Goal: Communication & Community: Participate in discussion

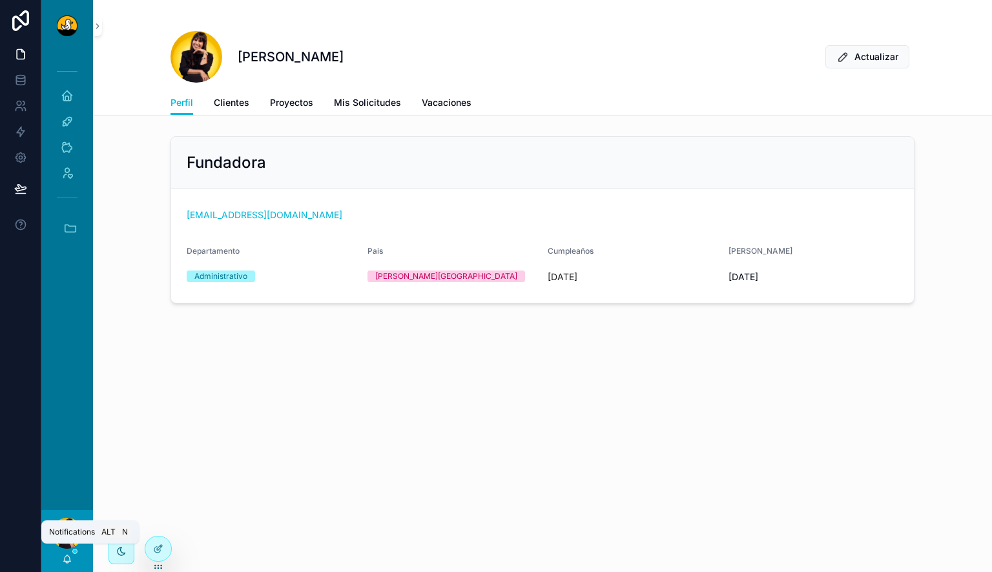
click at [68, 559] on icon "scrollable content" at bounding box center [67, 559] width 10 height 10
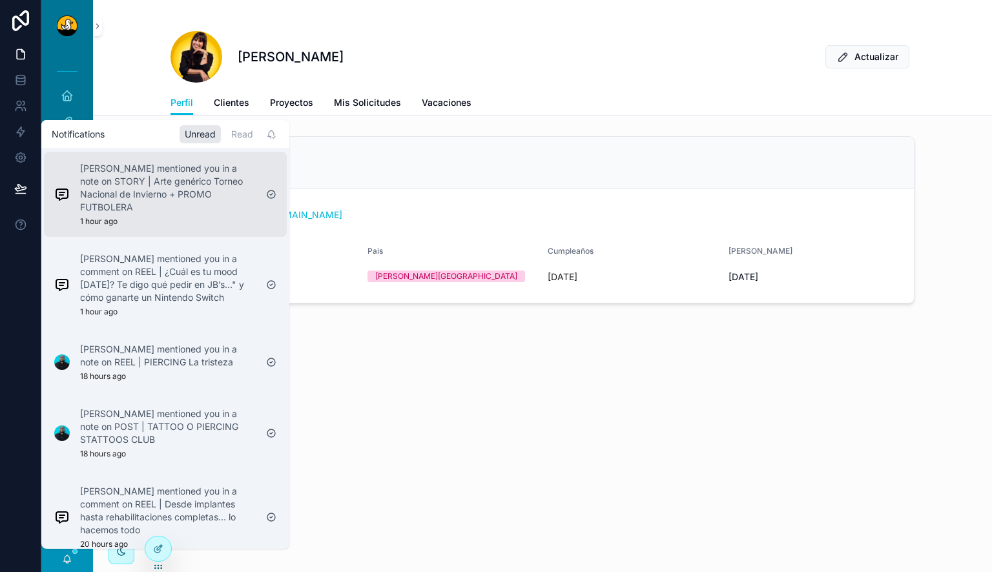
click at [203, 191] on p "[PERSON_NAME] mentioned you in a note on STORY | Arte genérico Torneo Nacional …" at bounding box center [168, 188] width 176 height 52
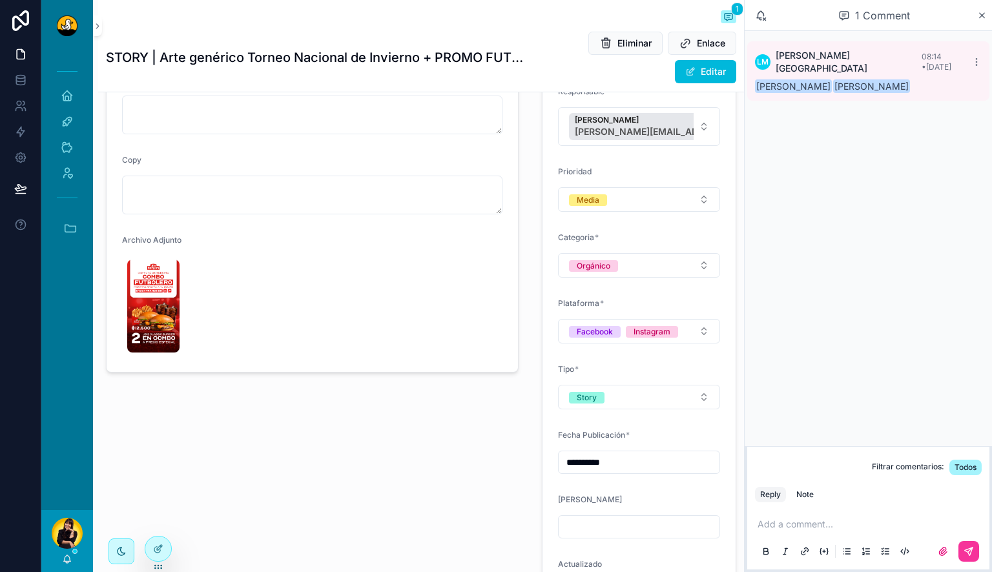
scroll to position [224, 0]
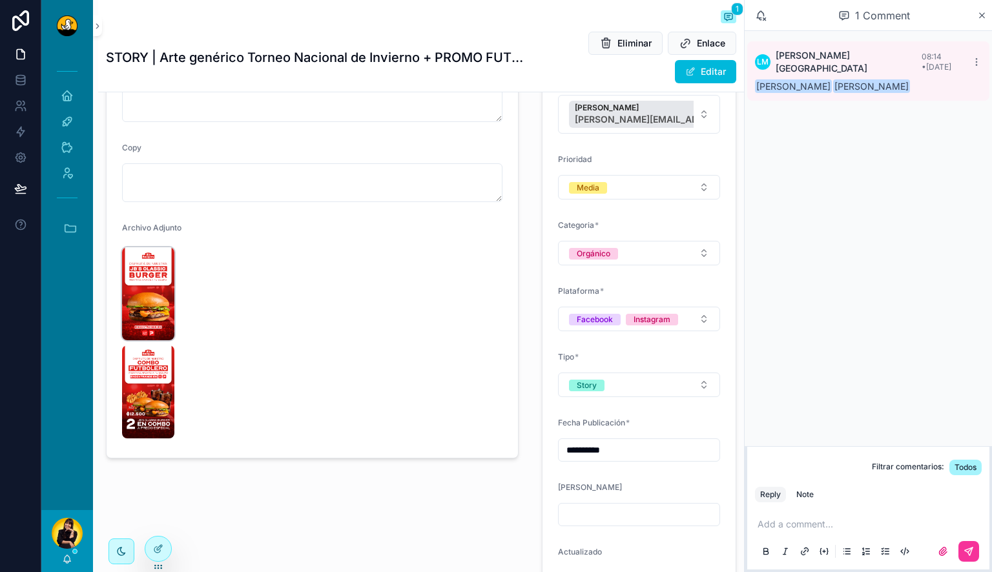
click at [155, 291] on img "scrollable content" at bounding box center [148, 293] width 52 height 93
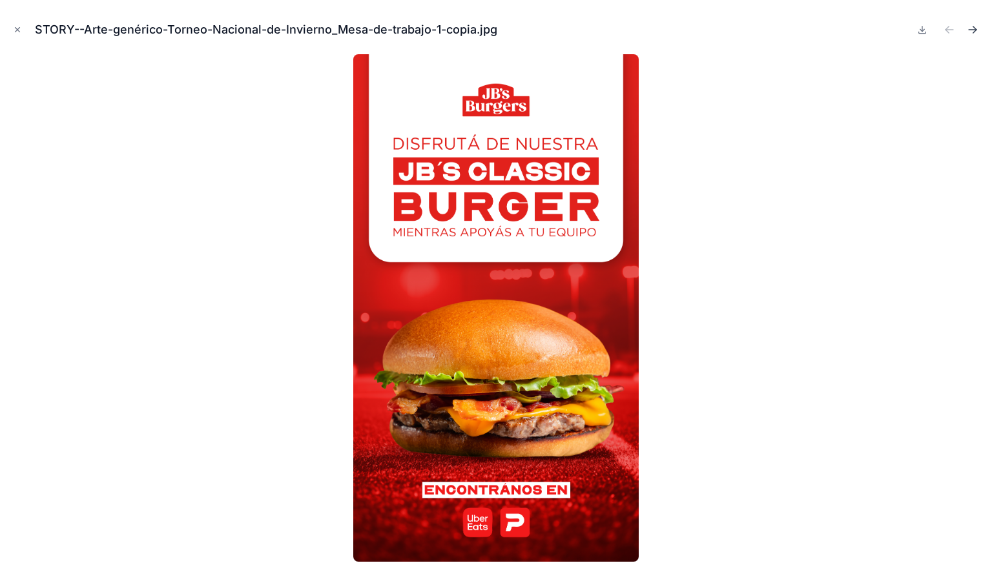
click at [973, 33] on icon "Next file" at bounding box center [974, 31] width 3 height 3
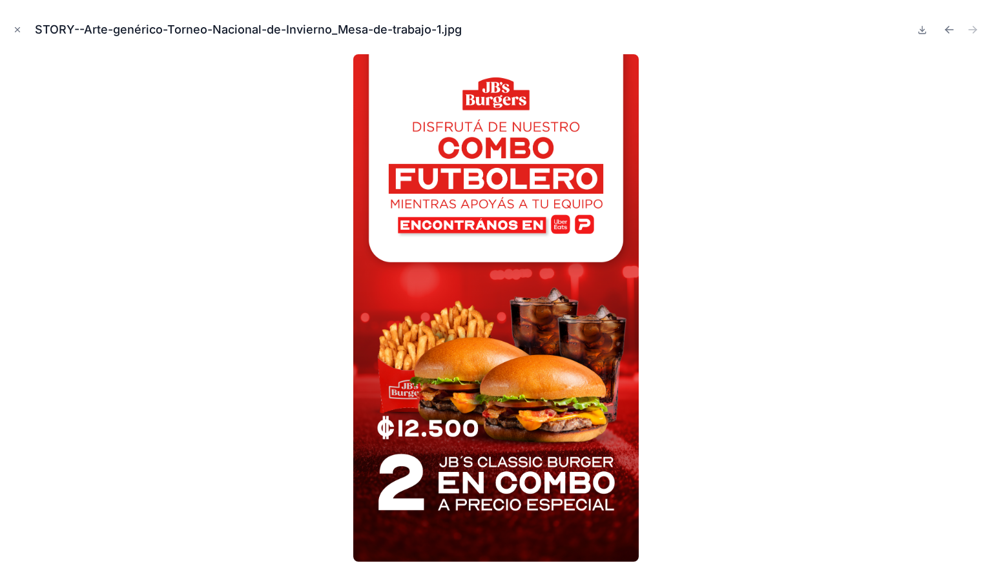
drag, startPoint x: 16, startPoint y: 32, endPoint x: 11, endPoint y: 26, distance: 7.8
click at [11, 26] on button "Close modal" at bounding box center [17, 30] width 14 height 14
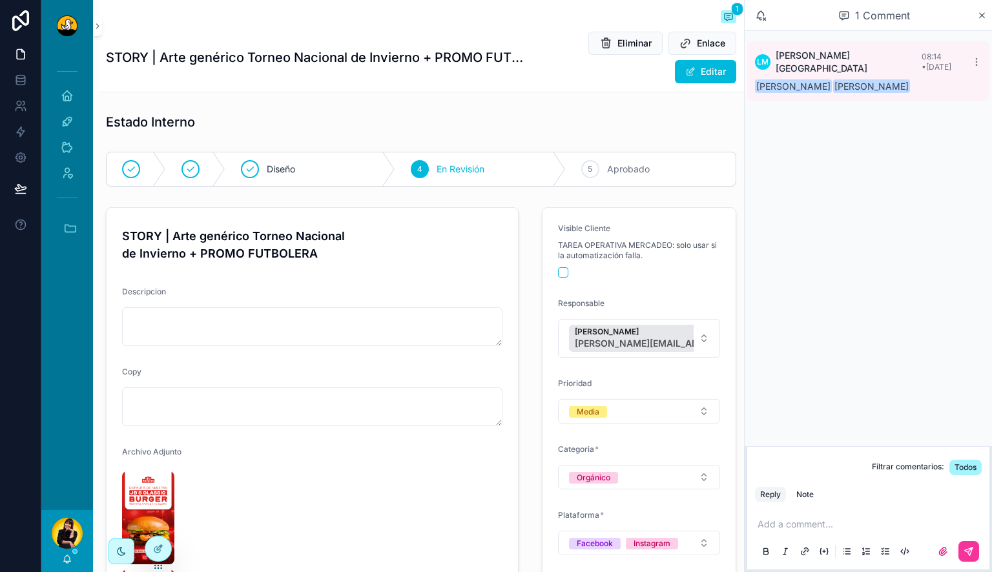
click at [691, 165] on div "5 Aprobado" at bounding box center [651, 169] width 170 height 34
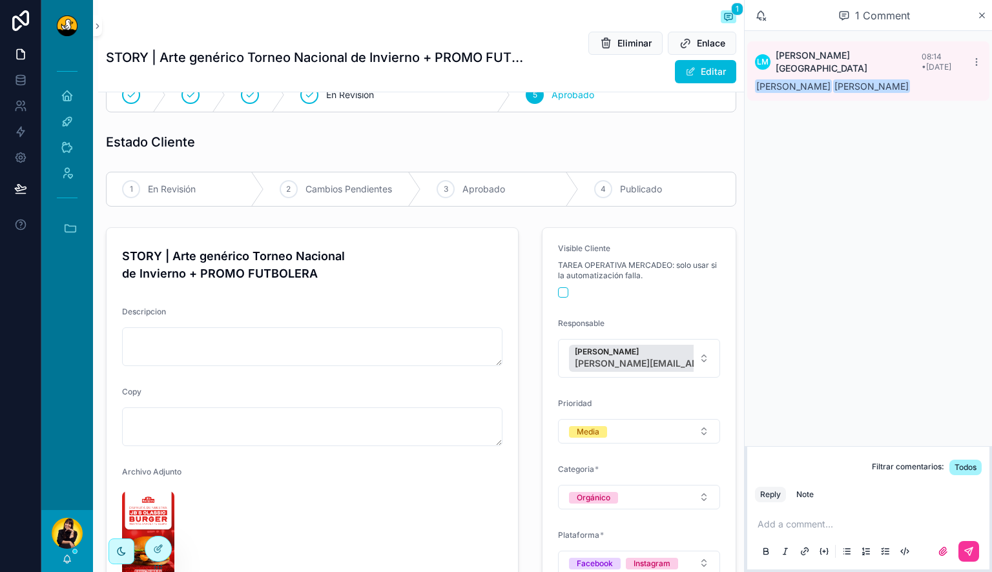
scroll to position [65, 0]
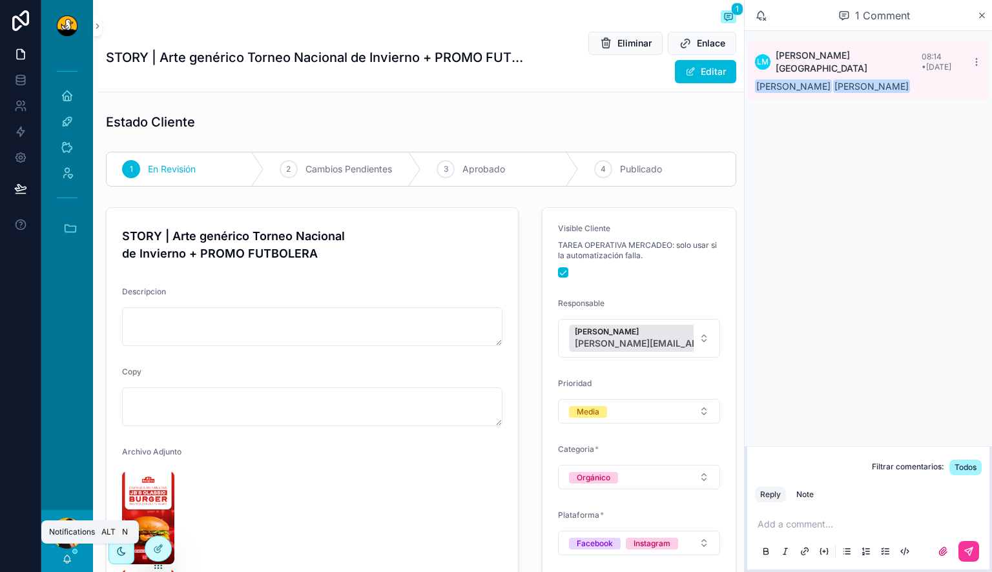
click at [67, 557] on icon "scrollable content" at bounding box center [67, 559] width 10 height 10
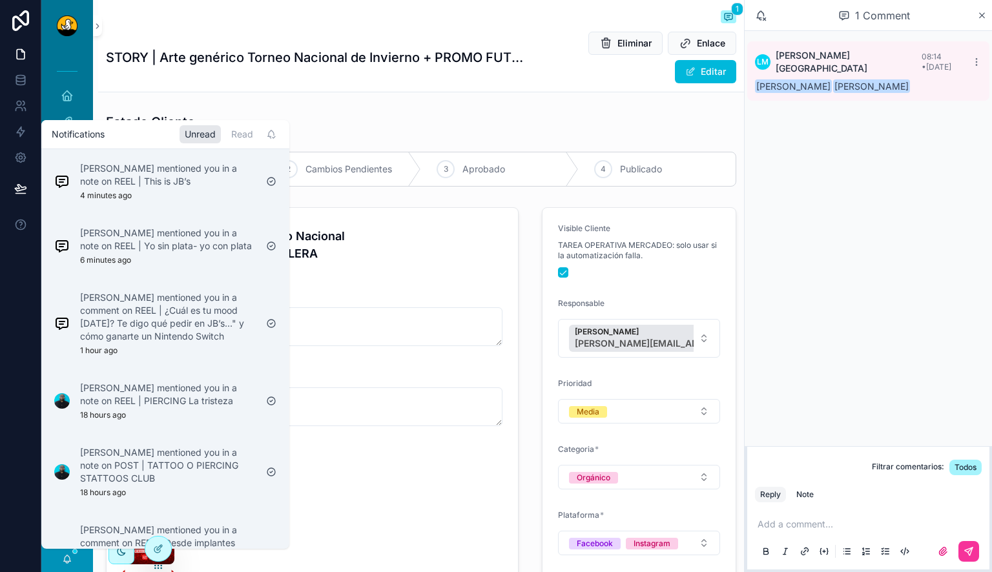
scroll to position [0, 0]
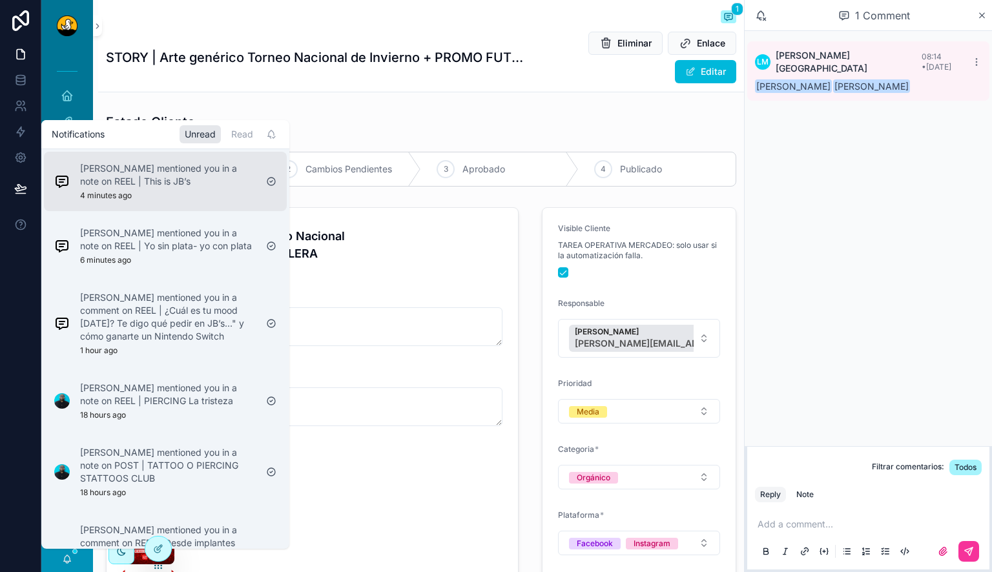
click at [154, 185] on p "[PERSON_NAME] mentioned you in a note on REEL | This is JB’s" at bounding box center [168, 175] width 176 height 26
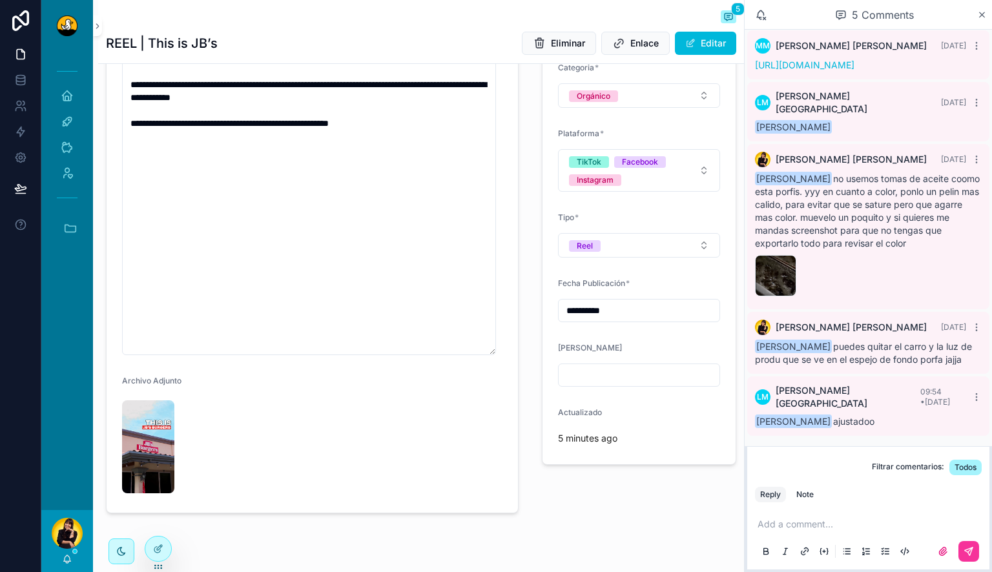
scroll to position [388, 0]
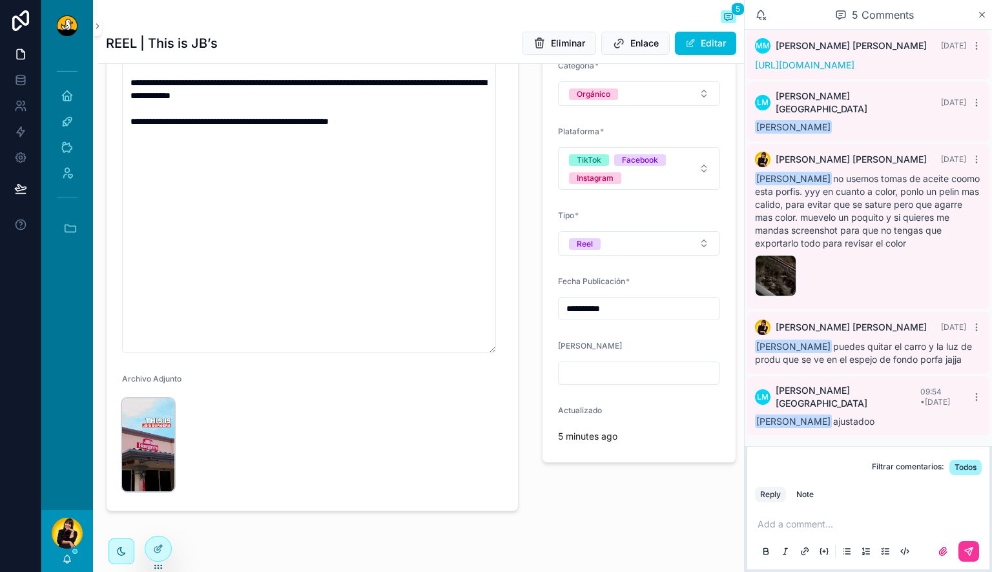
click at [169, 459] on img "scrollable content" at bounding box center [148, 445] width 52 height 93
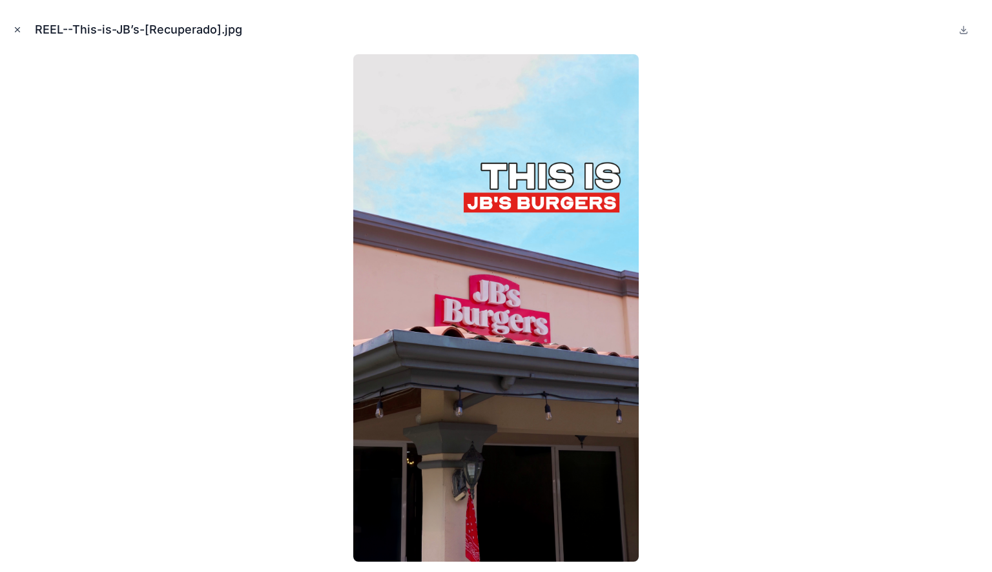
click at [19, 28] on icon "Close modal" at bounding box center [17, 29] width 9 height 9
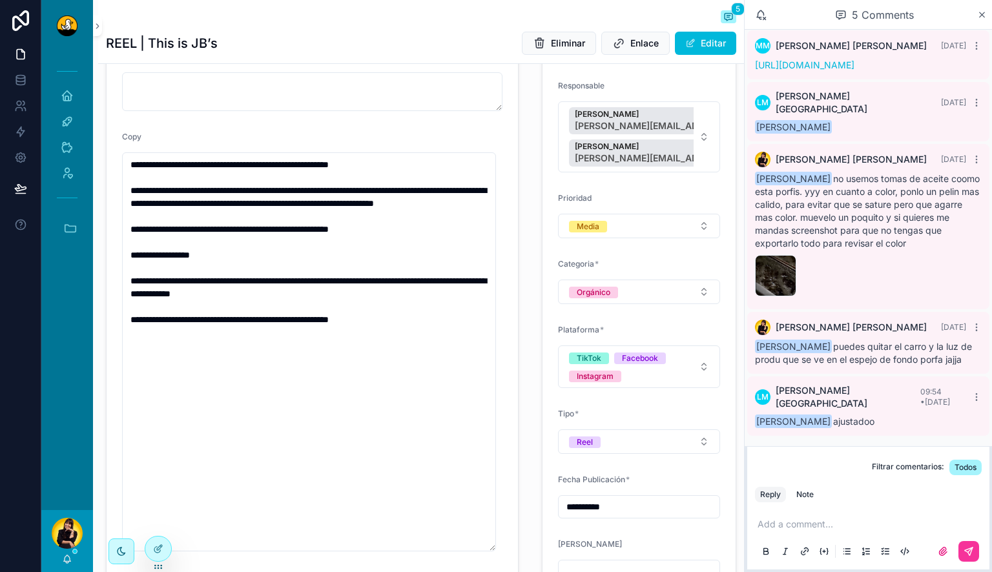
scroll to position [197, 0]
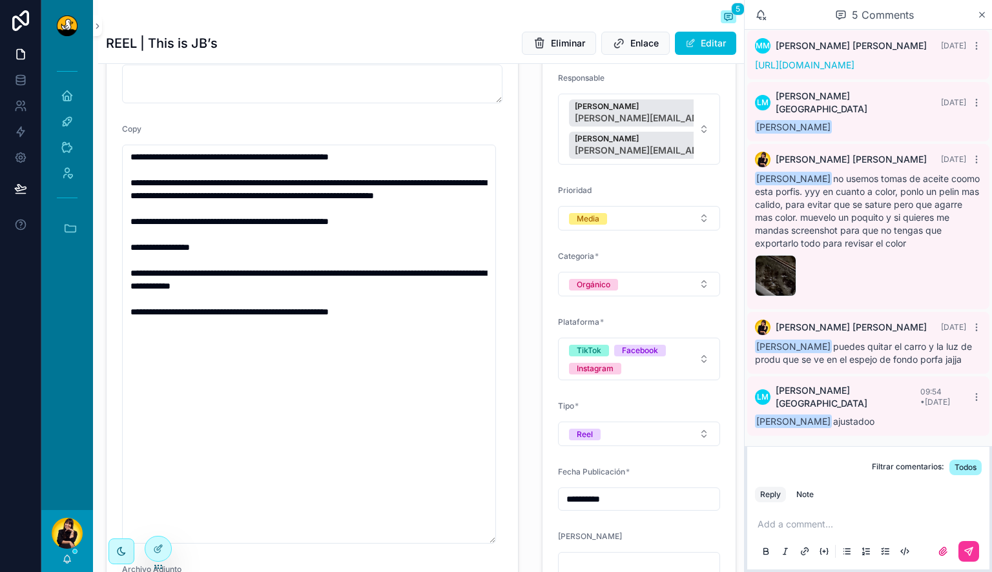
click at [836, 526] on p "scrollable content" at bounding box center [871, 524] width 227 height 13
click at [801, 492] on div "Note" at bounding box center [804, 495] width 17 height 10
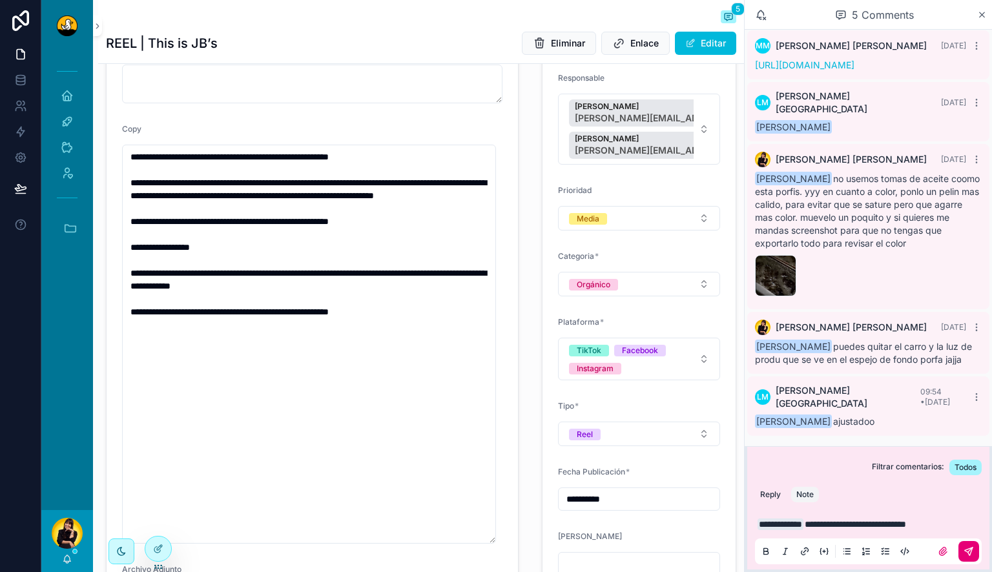
click at [959, 548] on button "scrollable content" at bounding box center [969, 551] width 21 height 21
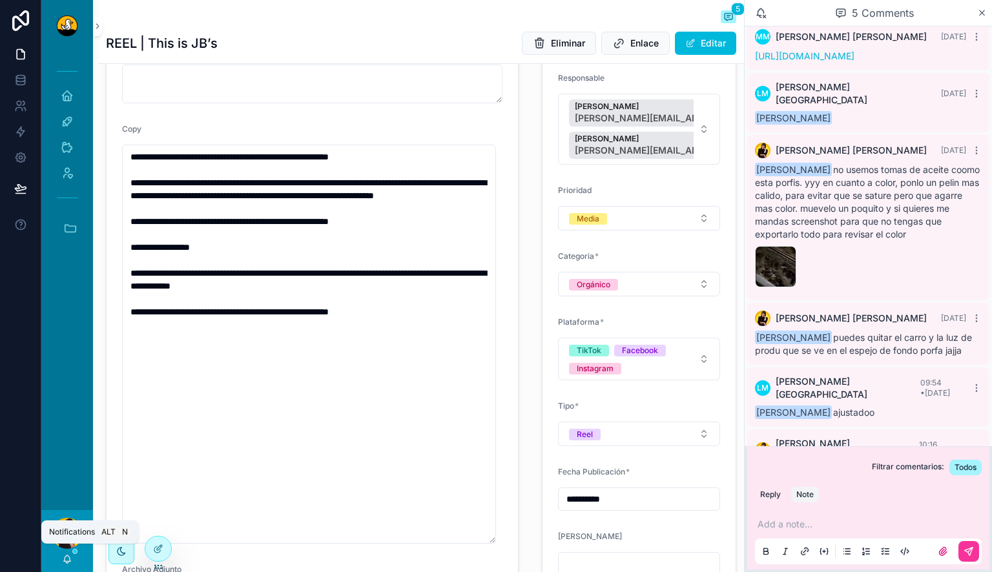
click at [68, 560] on icon "scrollable content" at bounding box center [67, 559] width 10 height 10
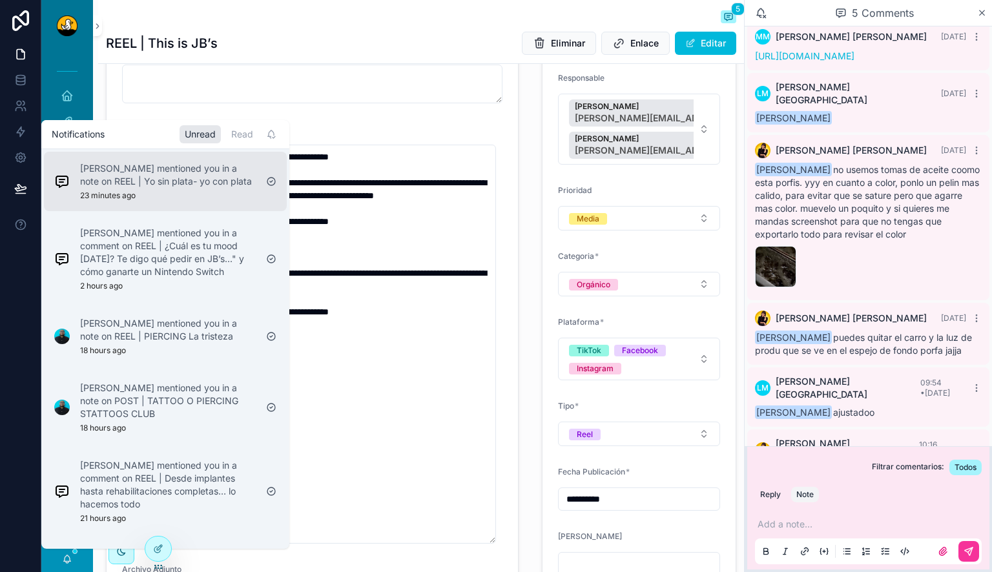
click at [174, 192] on div "[PERSON_NAME] mentioned you in a note on REEL | Yo sin plata- yo con plata 23 m…" at bounding box center [168, 181] width 176 height 39
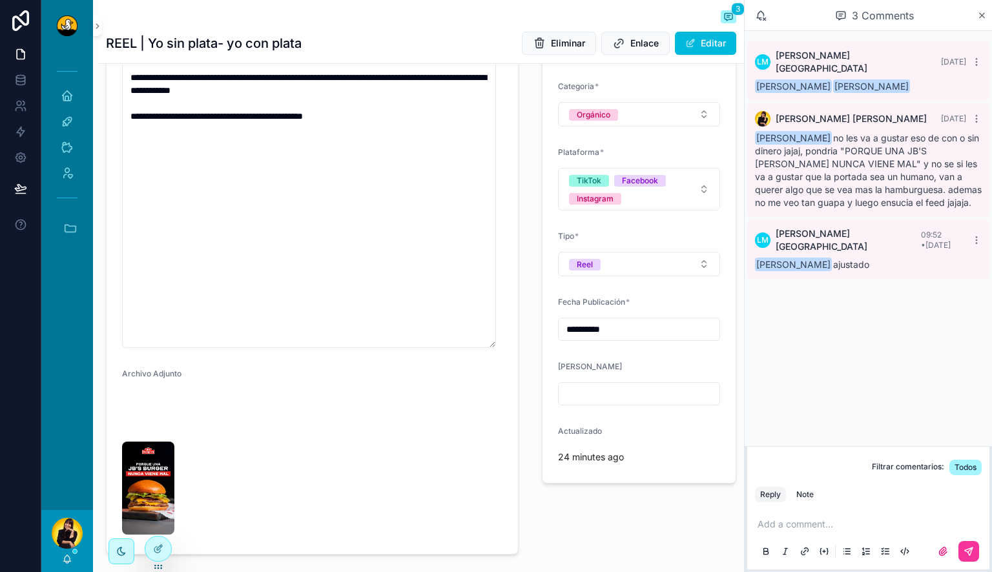
scroll to position [510, 0]
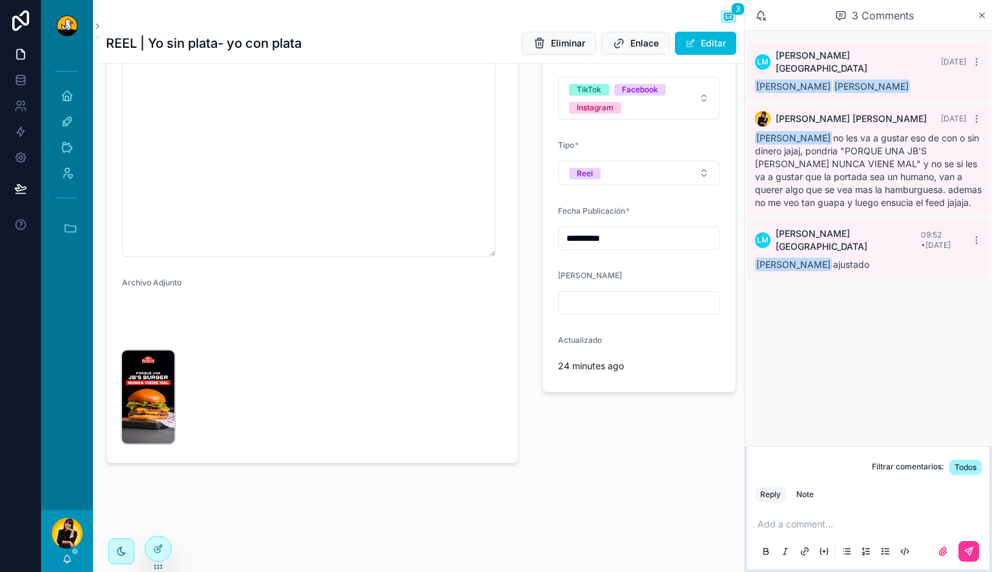
click at [141, 444] on img "scrollable content" at bounding box center [148, 397] width 52 height 93
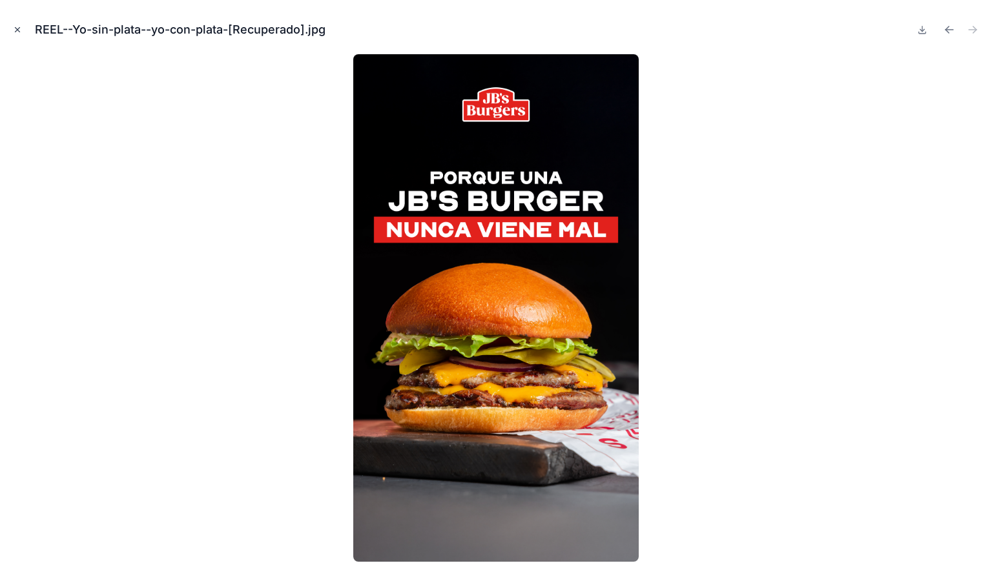
click at [17, 30] on icon "Close modal" at bounding box center [18, 30] width 5 height 5
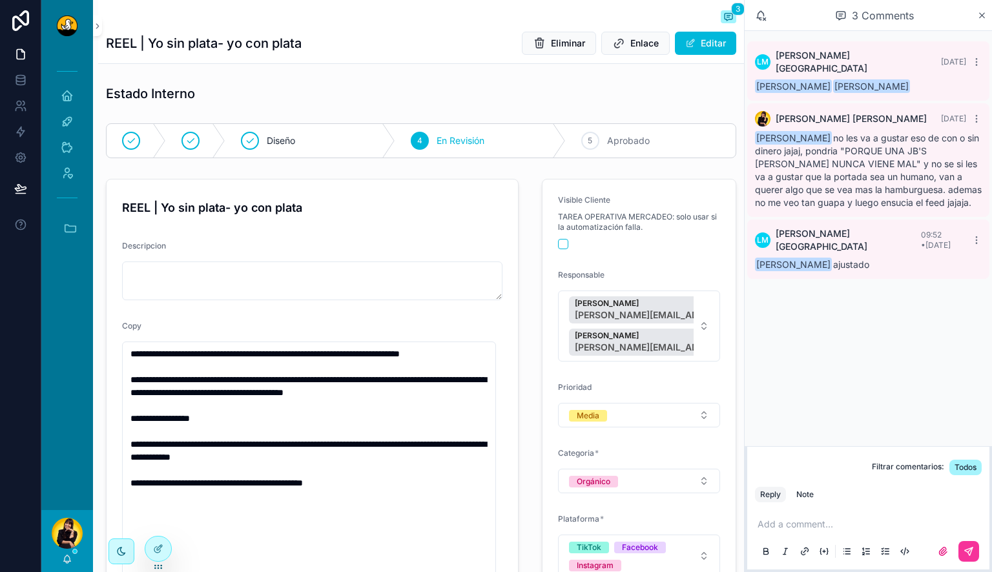
click at [654, 137] on div "5 Aprobado" at bounding box center [651, 141] width 170 height 34
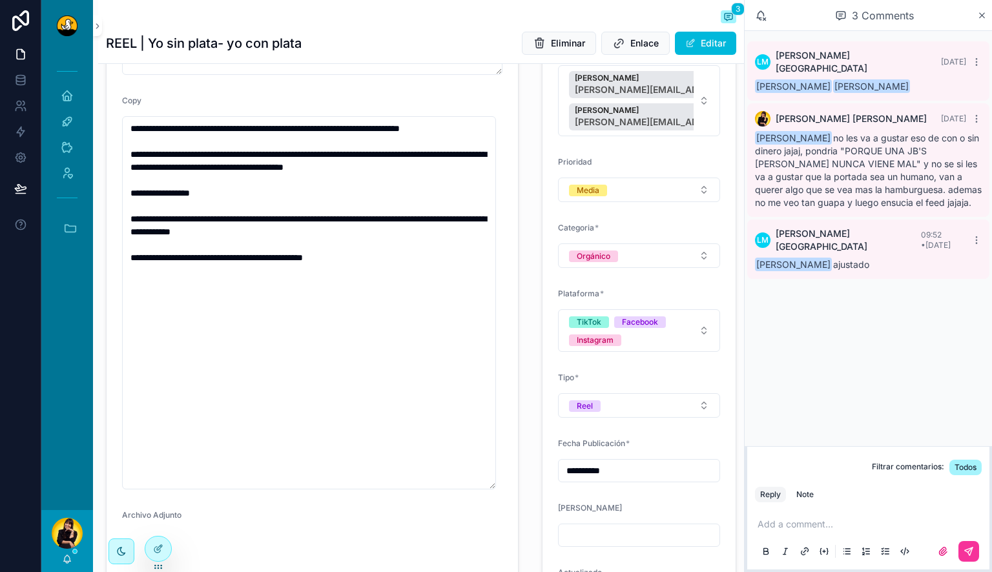
scroll to position [116, 0]
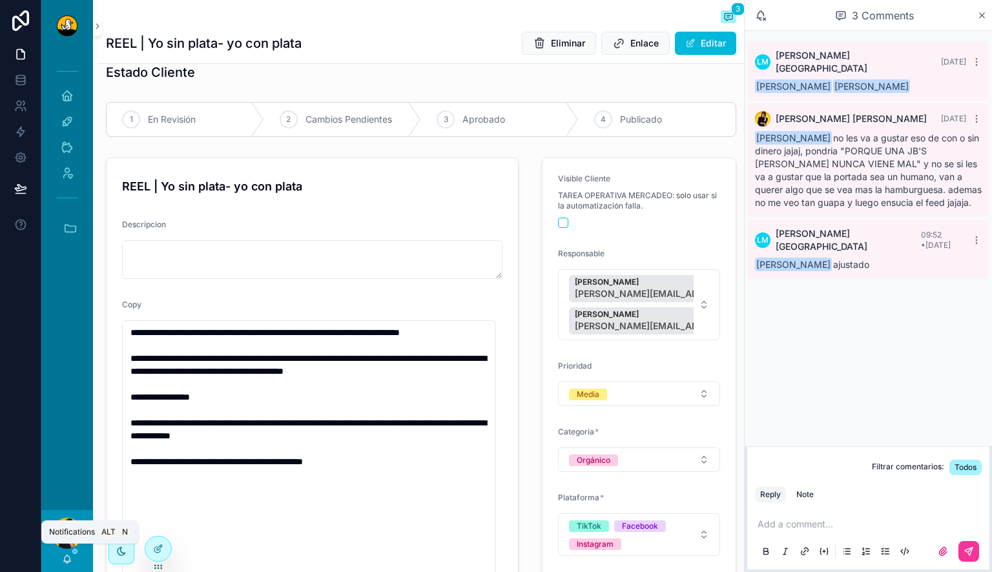
click at [68, 558] on icon "scrollable content" at bounding box center [67, 559] width 10 height 10
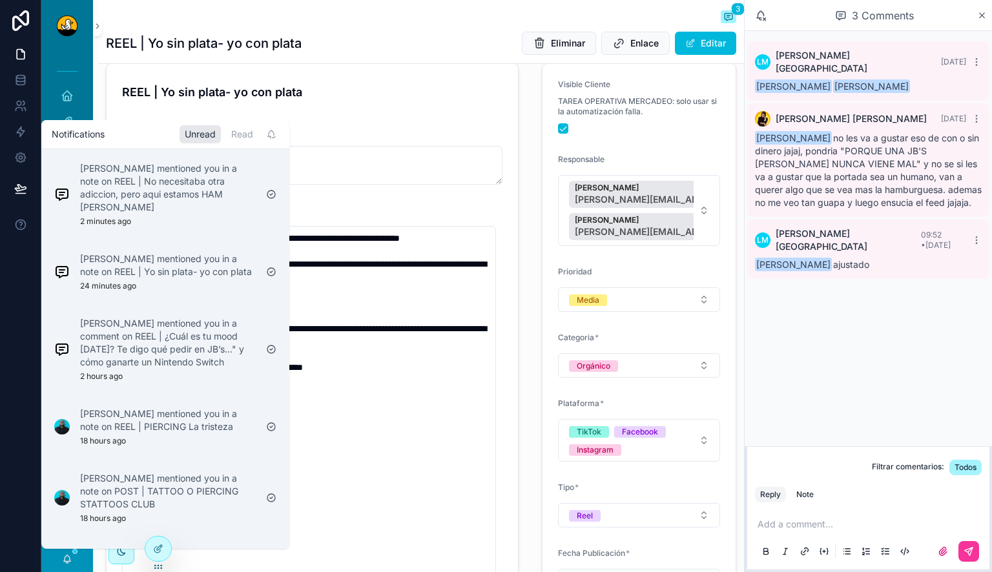
scroll to position [22, 0]
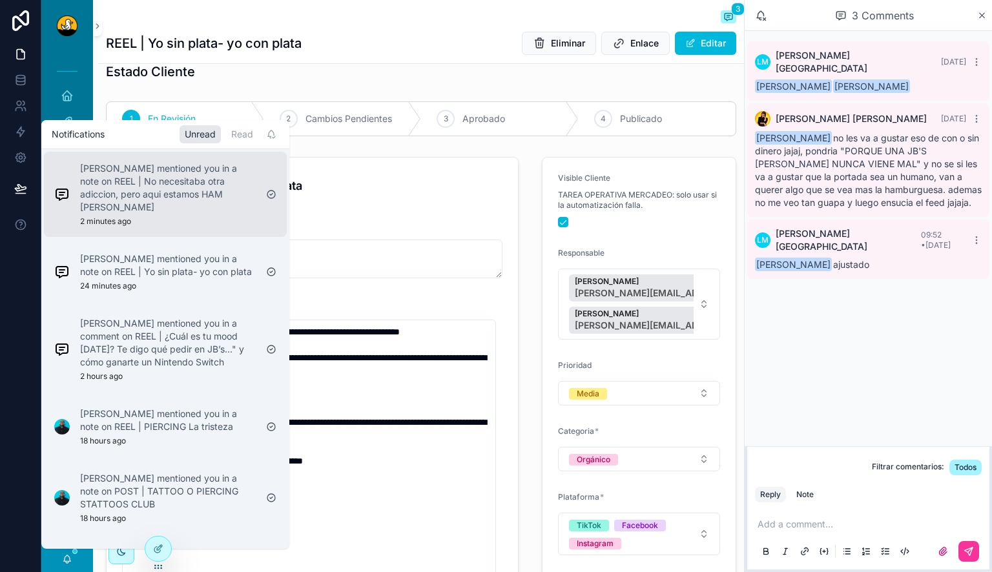
click at [185, 211] on p "[PERSON_NAME] mentioned you in a note on REEL | No necesitaba otra adiccion, pe…" at bounding box center [168, 188] width 176 height 52
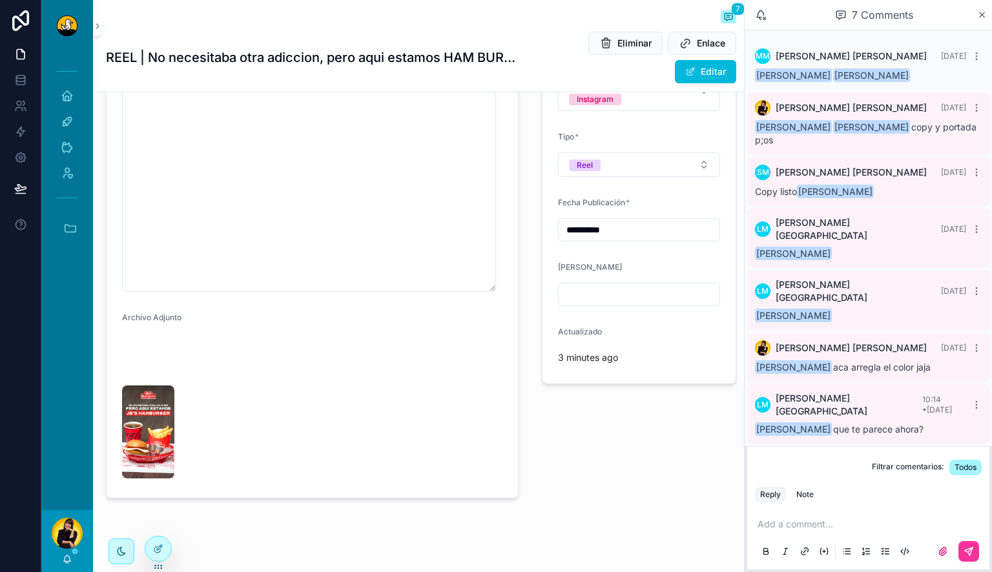
scroll to position [592, 0]
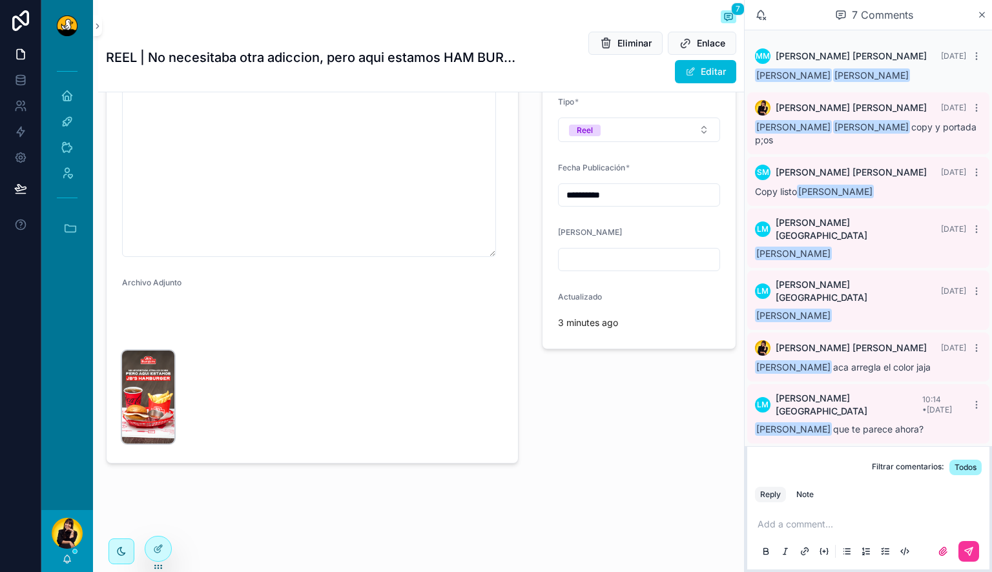
click at [142, 442] on img "scrollable content" at bounding box center [148, 397] width 52 height 93
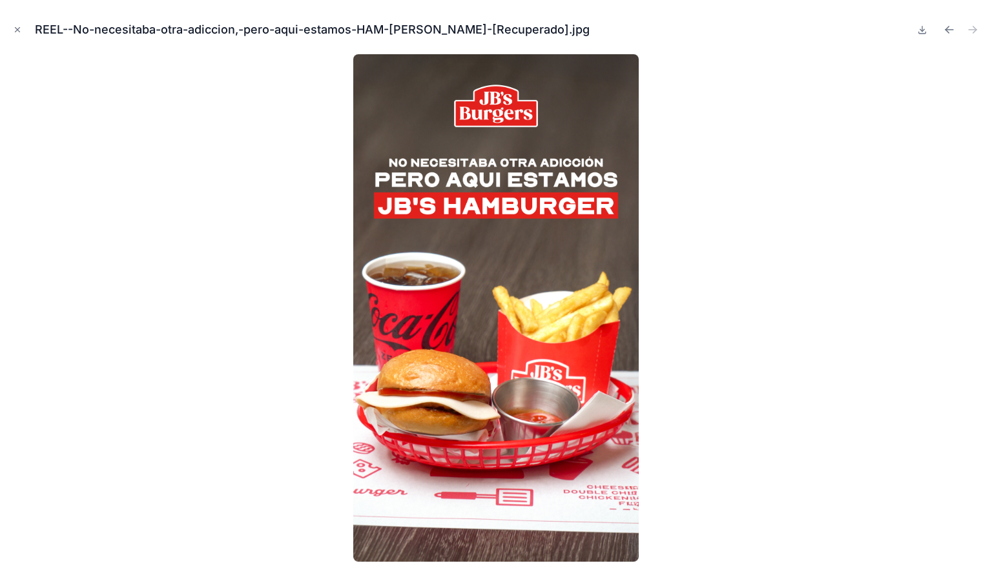
scroll to position [592, 0]
click at [18, 28] on icon "Close modal" at bounding box center [18, 30] width 5 height 5
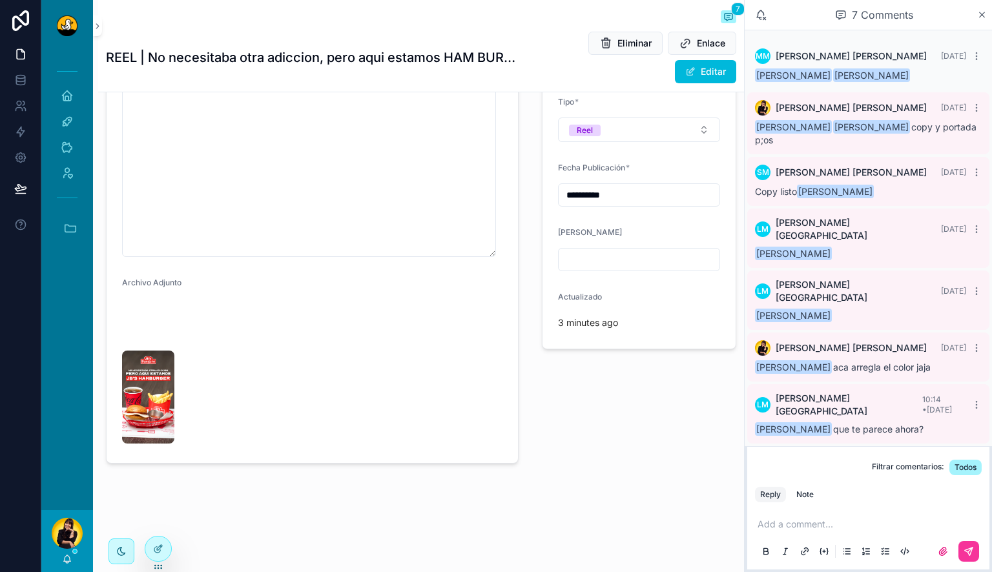
scroll to position [592, 0]
click at [802, 525] on p "scrollable content" at bounding box center [871, 524] width 227 height 13
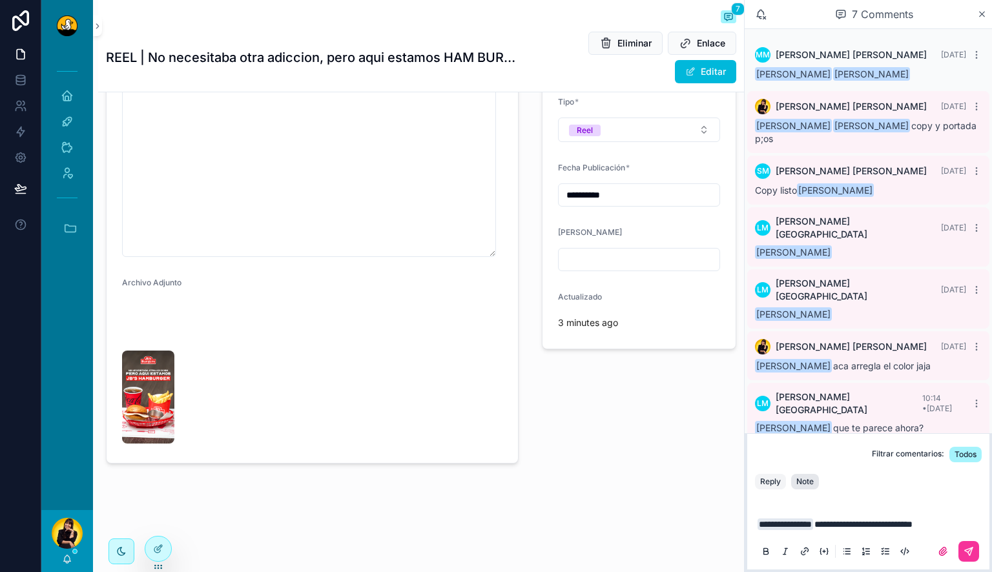
click at [811, 485] on div "Note" at bounding box center [804, 482] width 17 height 10
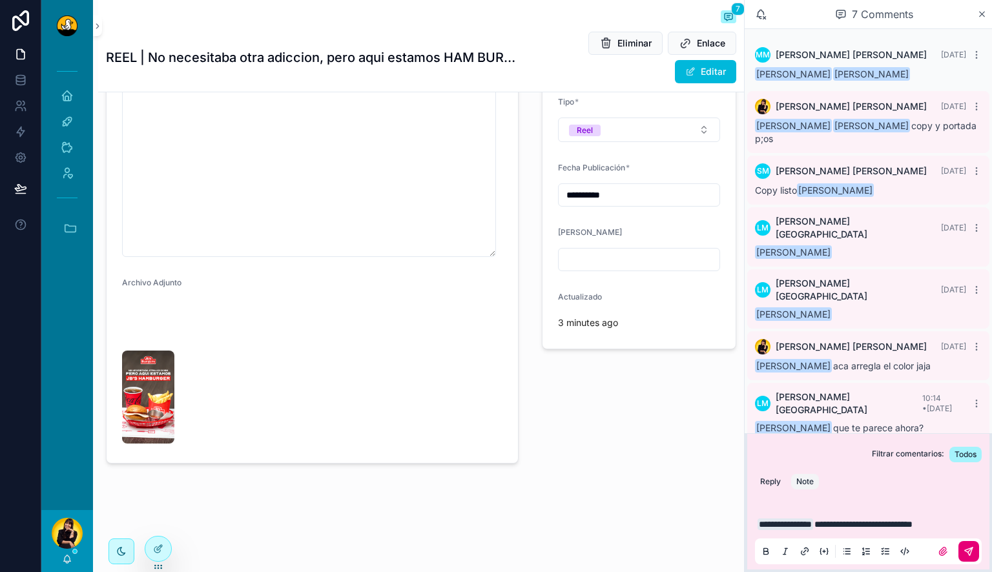
click at [972, 549] on icon "scrollable content" at bounding box center [969, 552] width 8 height 8
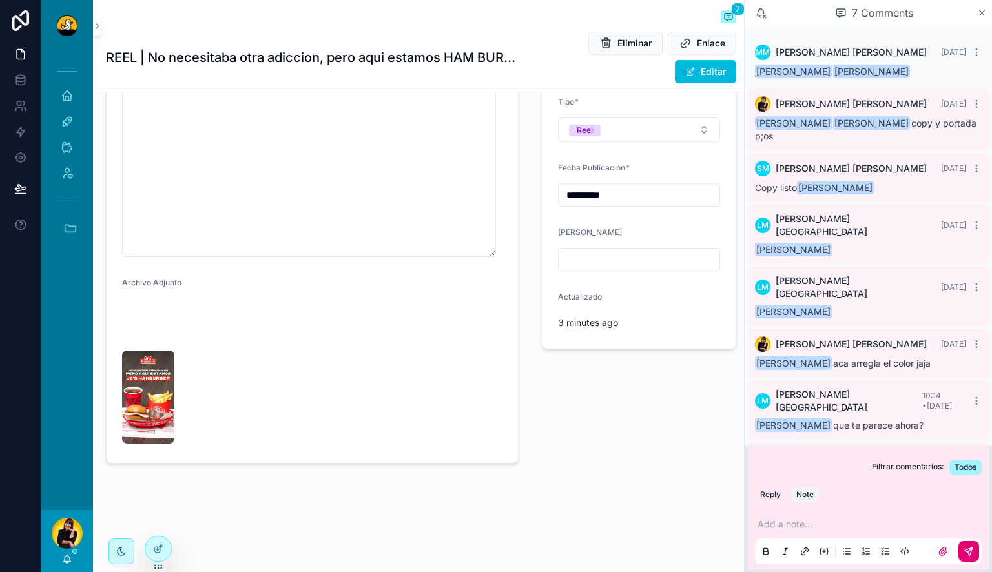
scroll to position [638, 0]
click at [76, 226] on icon "scrollable content" at bounding box center [70, 228] width 11 height 7
click at [152, 302] on video "scrollable content" at bounding box center [165, 324] width 87 height 44
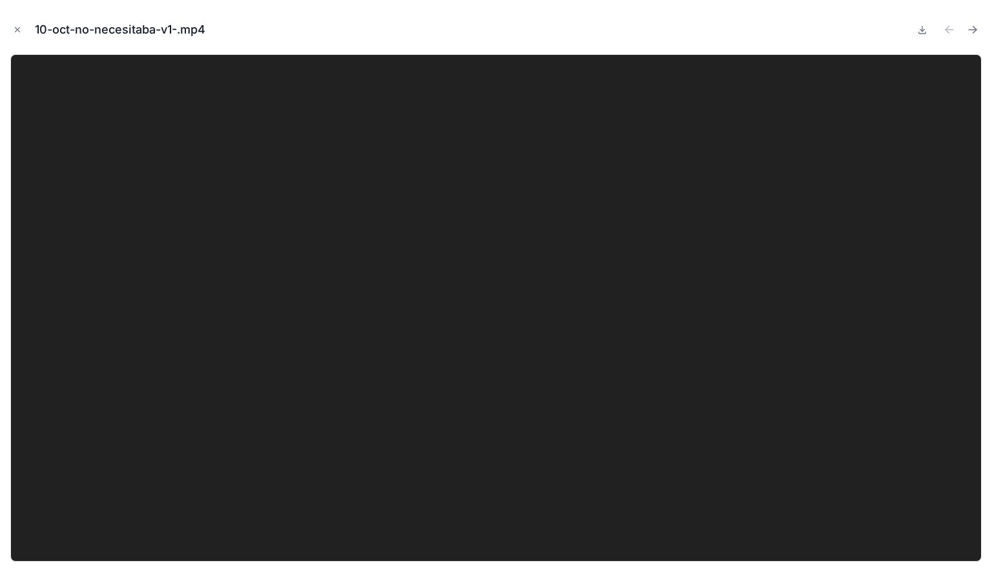
scroll to position [638, 0]
click at [16, 30] on icon "Close modal" at bounding box center [17, 29] width 9 height 9
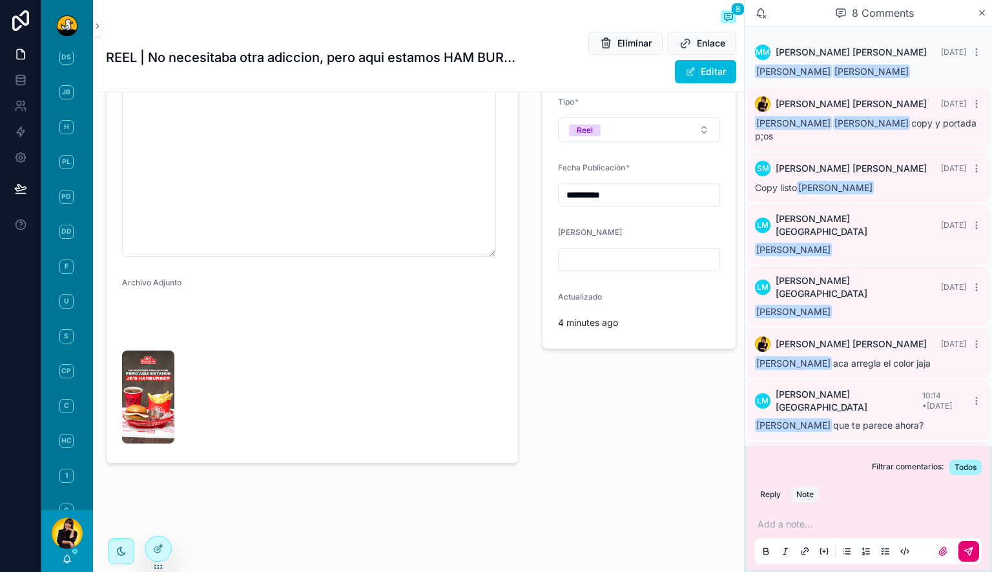
scroll to position [638, 0]
click at [822, 523] on p "scrollable content" at bounding box center [871, 524] width 227 height 13
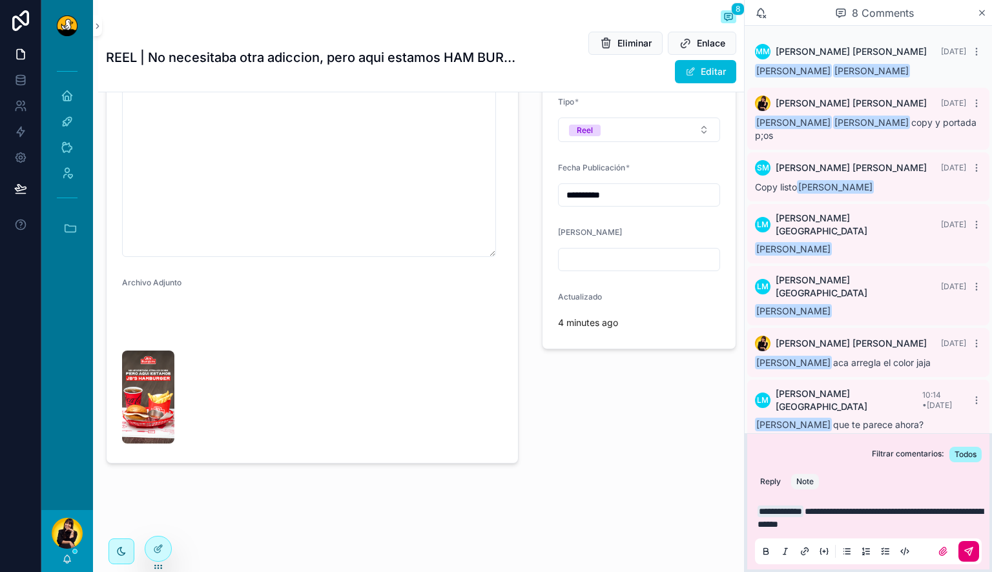
click at [919, 514] on span "**********" at bounding box center [870, 518] width 225 height 22
click at [917, 526] on p "**********" at bounding box center [871, 518] width 227 height 26
click at [973, 552] on icon "scrollable content" at bounding box center [969, 551] width 10 height 10
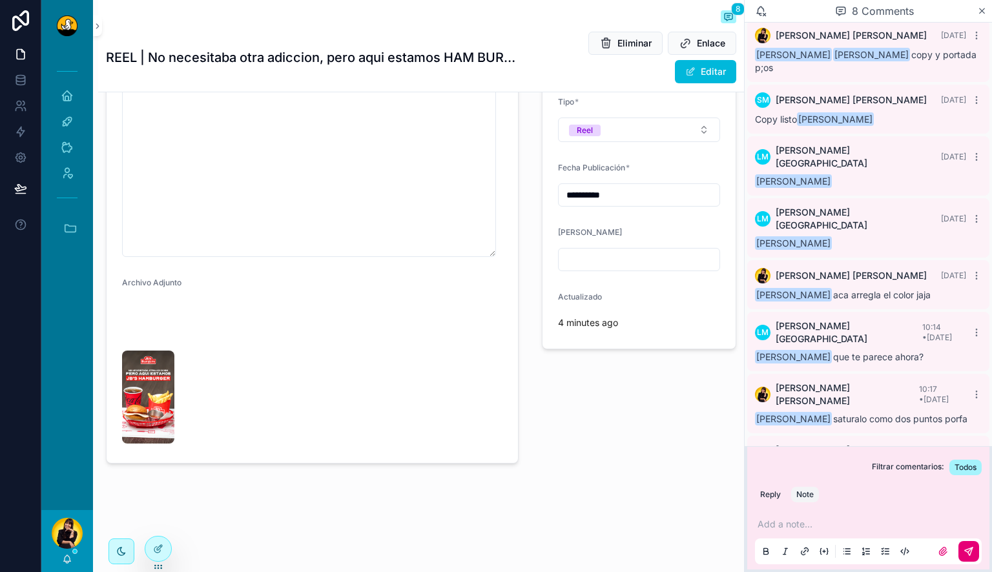
scroll to position [557, 0]
click at [67, 557] on icon "scrollable content" at bounding box center [67, 559] width 10 height 10
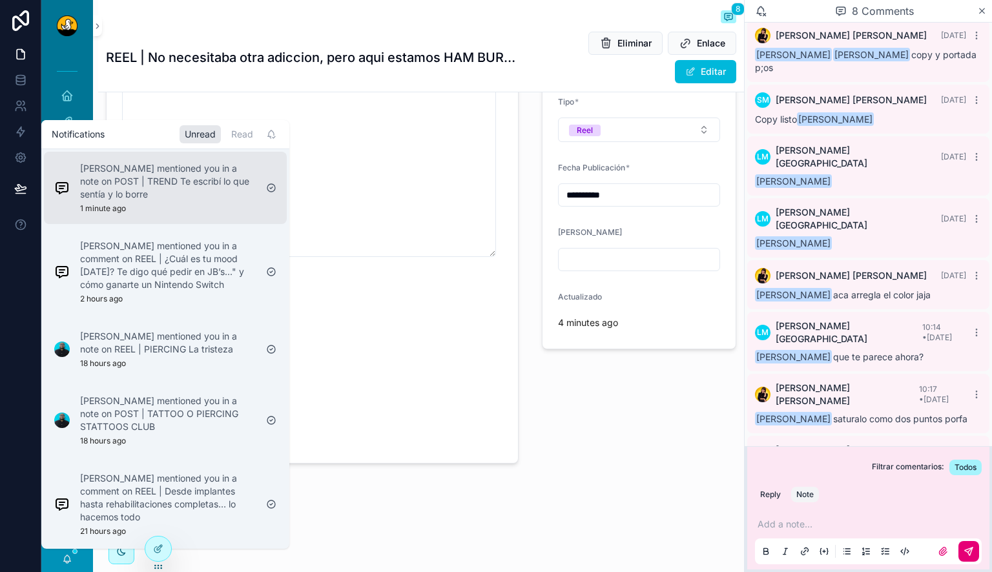
click at [194, 203] on div "[PERSON_NAME] mentioned you in a note on POST | TREND Te escribí lo que sentía …" at bounding box center [168, 188] width 176 height 52
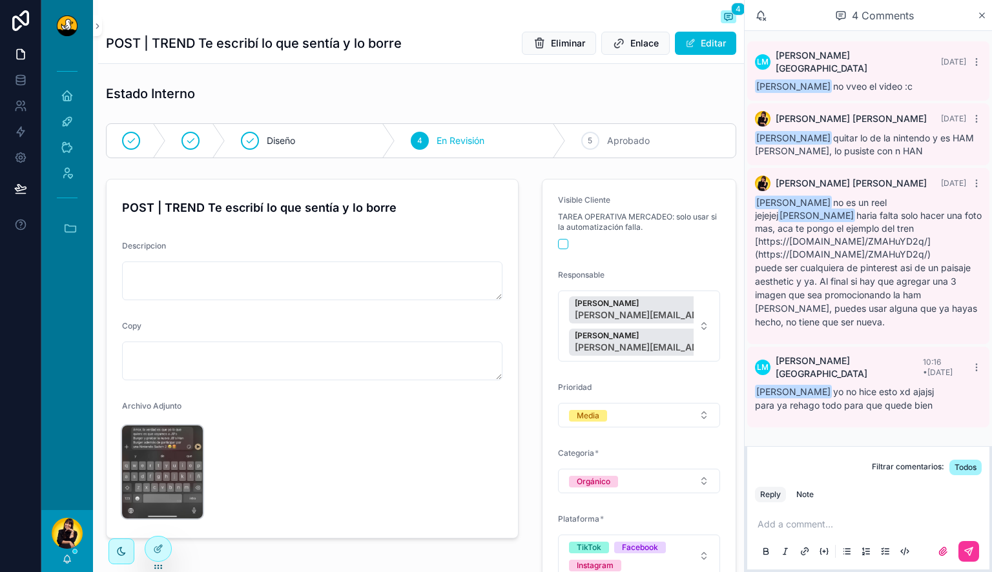
click at [198, 475] on img "scrollable content" at bounding box center [162, 472] width 81 height 93
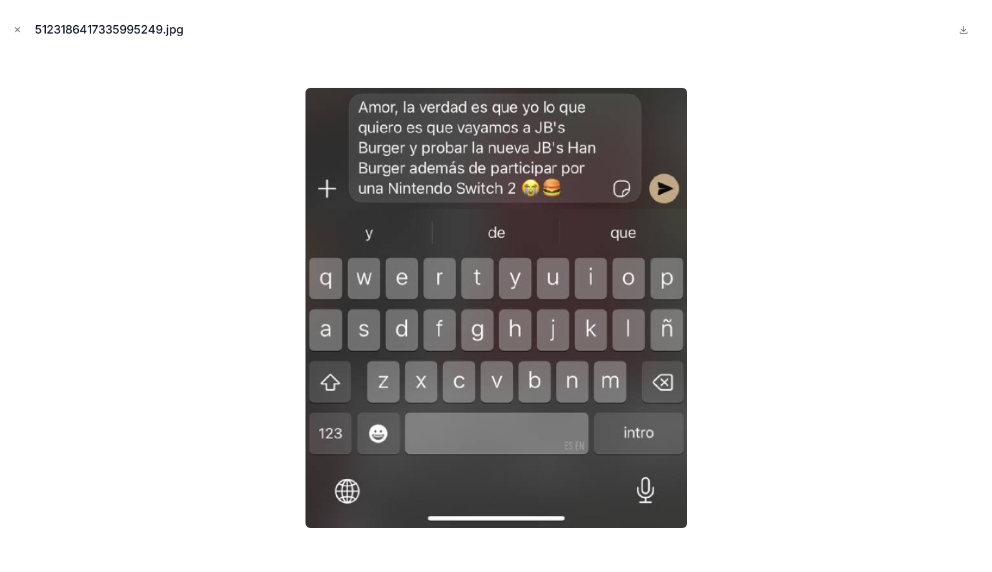
click at [188, 161] on div at bounding box center [496, 308] width 972 height 508
click at [16, 31] on icon "Close modal" at bounding box center [18, 30] width 5 height 5
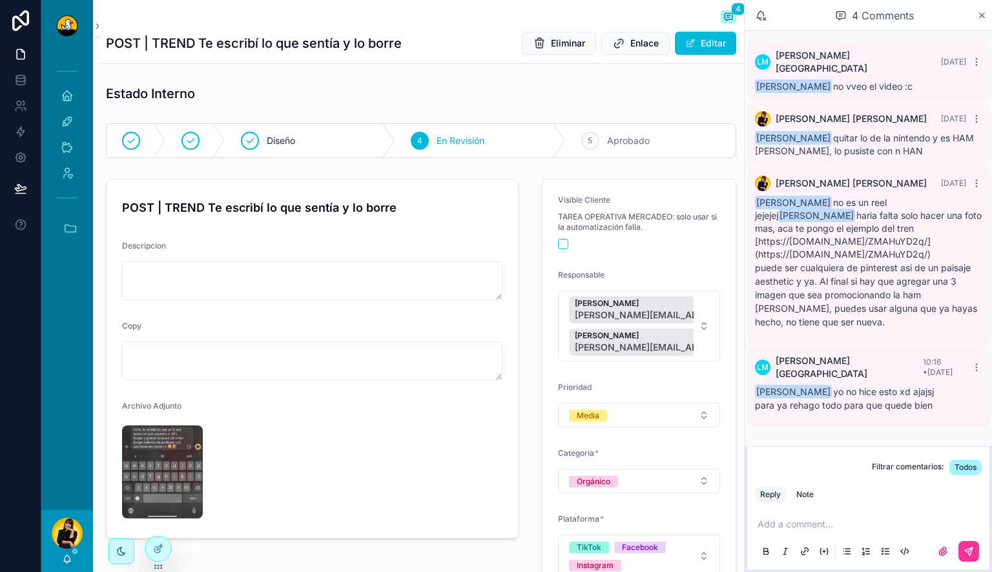
click at [61, 551] on div "[PERSON_NAME]" at bounding box center [67, 541] width 52 height 62
click at [68, 561] on icon "scrollable content" at bounding box center [67, 559] width 10 height 10
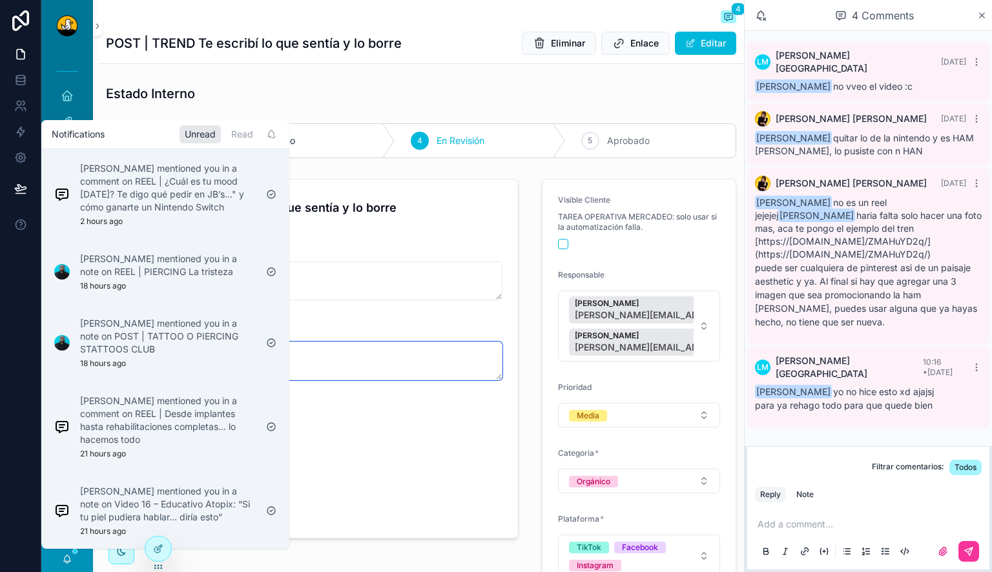
click at [453, 371] on textarea "scrollable content" at bounding box center [312, 361] width 380 height 39
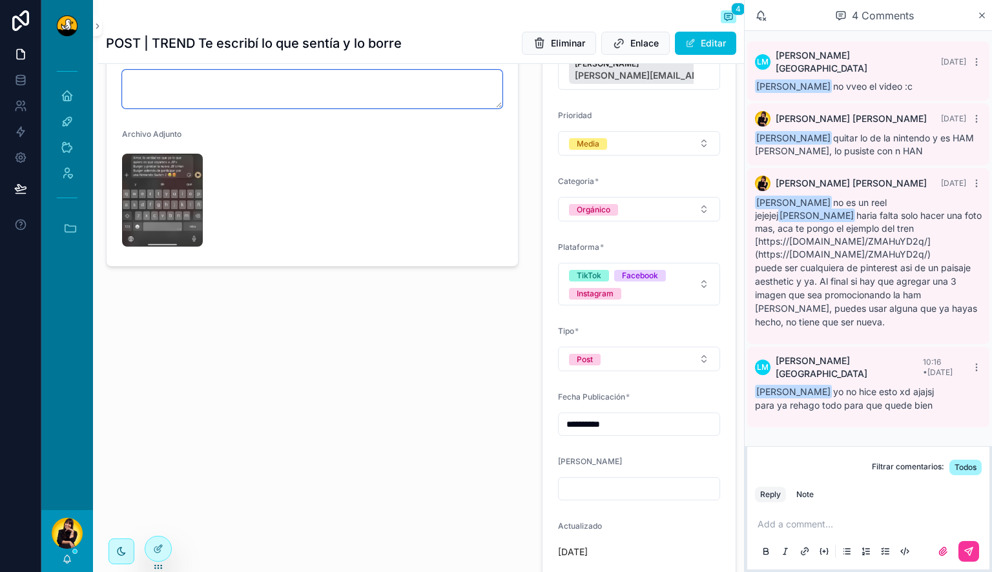
scroll to position [273, 0]
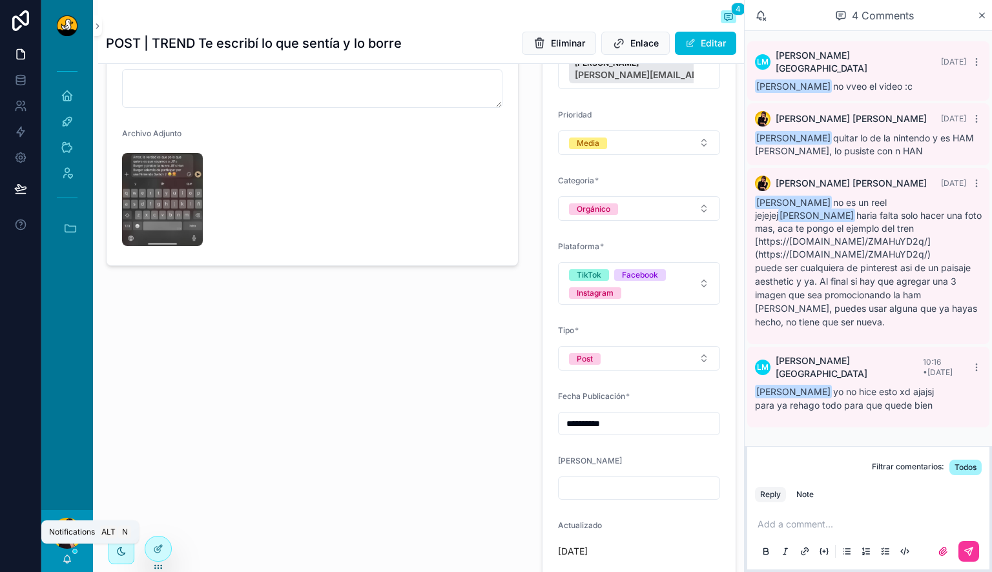
click at [64, 561] on icon "scrollable content" at bounding box center [67, 559] width 7 height 6
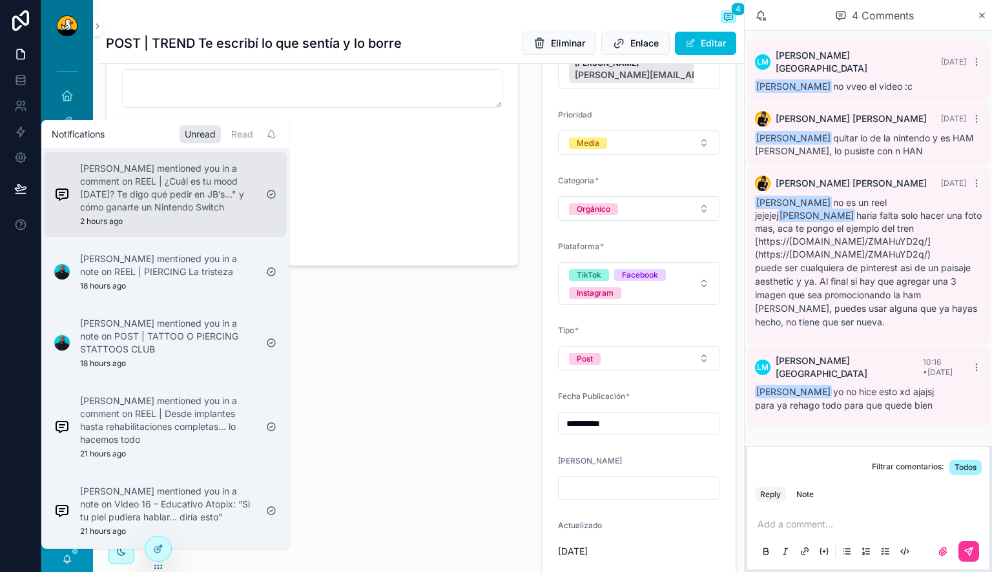
click at [160, 211] on p "[PERSON_NAME] mentioned you in a comment on REEL | ¿Cuál es tu mood [DATE]? Te …" at bounding box center [168, 188] width 176 height 52
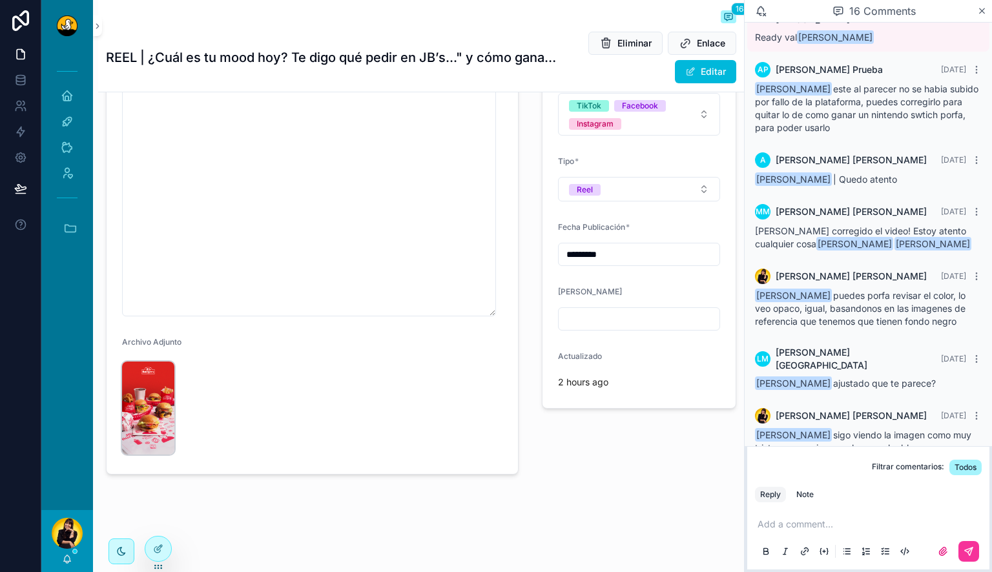
scroll to position [473, 0]
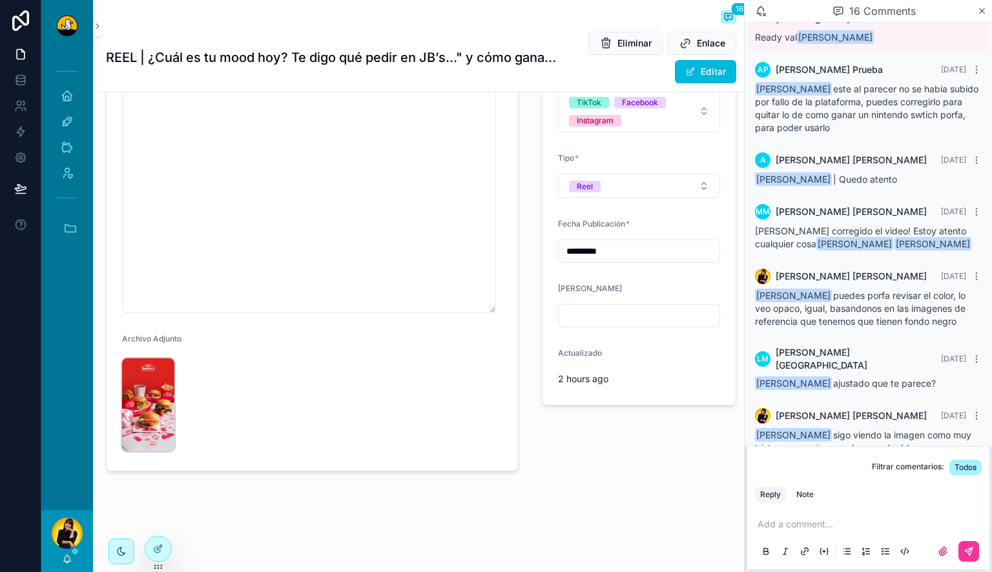
click at [138, 410] on img "scrollable content" at bounding box center [148, 405] width 52 height 93
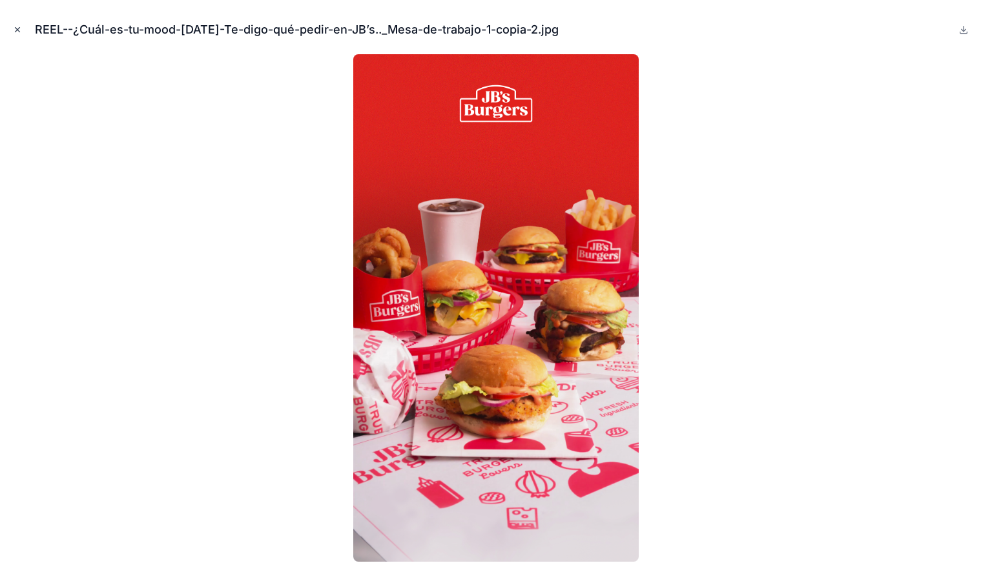
click at [12, 28] on button "Close modal" at bounding box center [17, 30] width 14 height 14
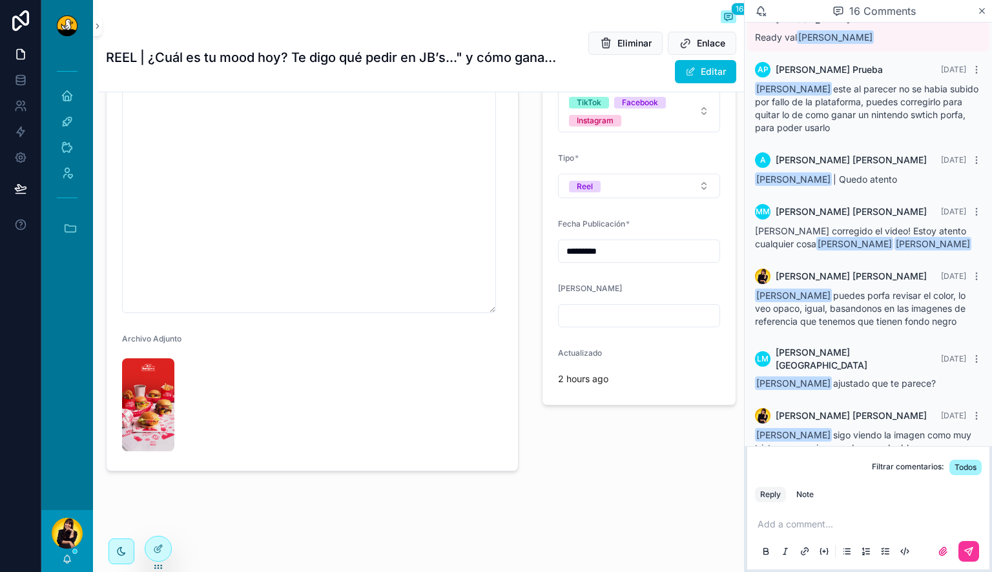
click at [857, 526] on p "scrollable content" at bounding box center [871, 524] width 227 height 13
click at [973, 552] on icon "scrollable content" at bounding box center [969, 551] width 10 height 10
click at [160, 420] on img "scrollable content" at bounding box center [148, 405] width 52 height 93
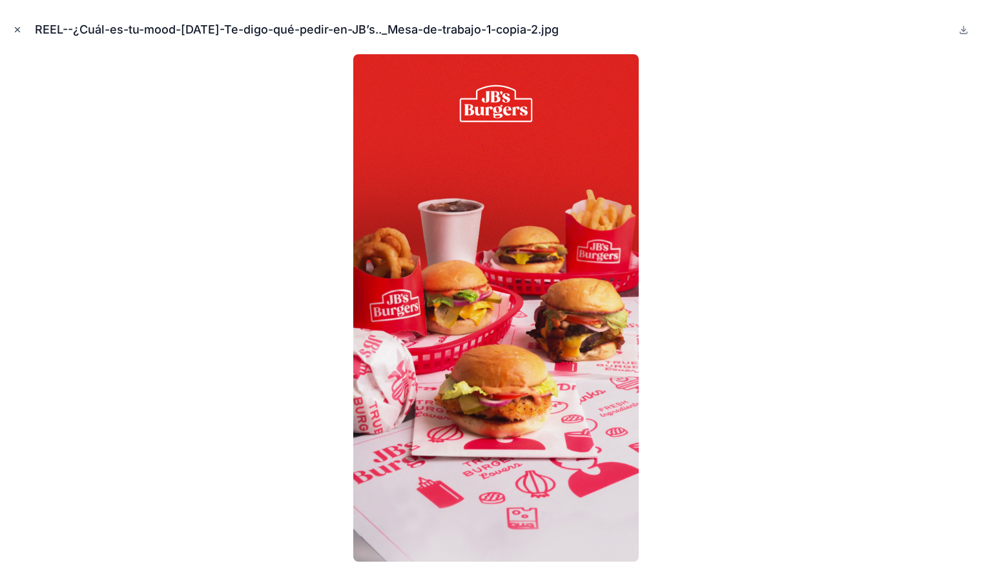
click at [16, 28] on icon "Close modal" at bounding box center [18, 30] width 5 height 5
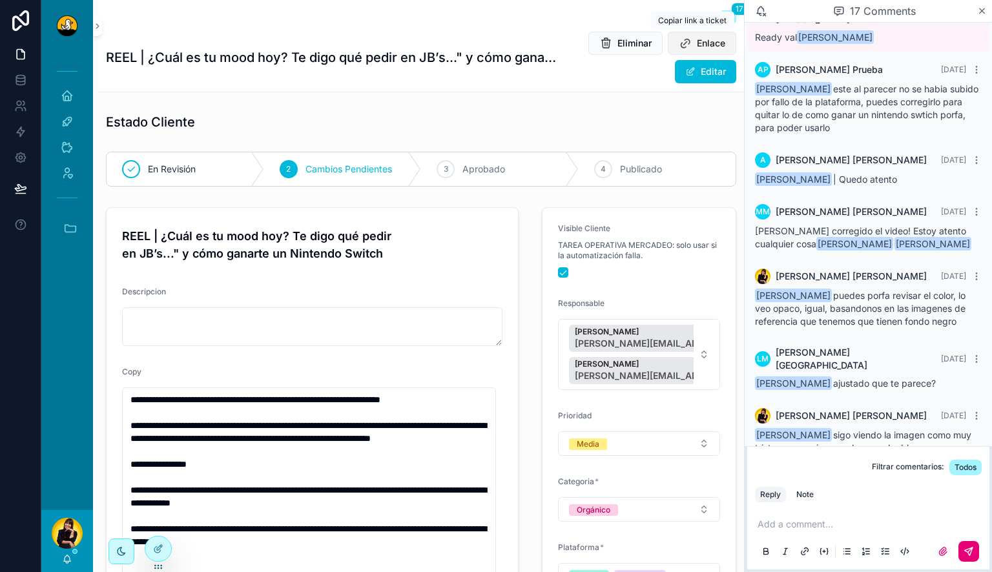
click at [697, 37] on span "Enlace" at bounding box center [711, 43] width 28 height 13
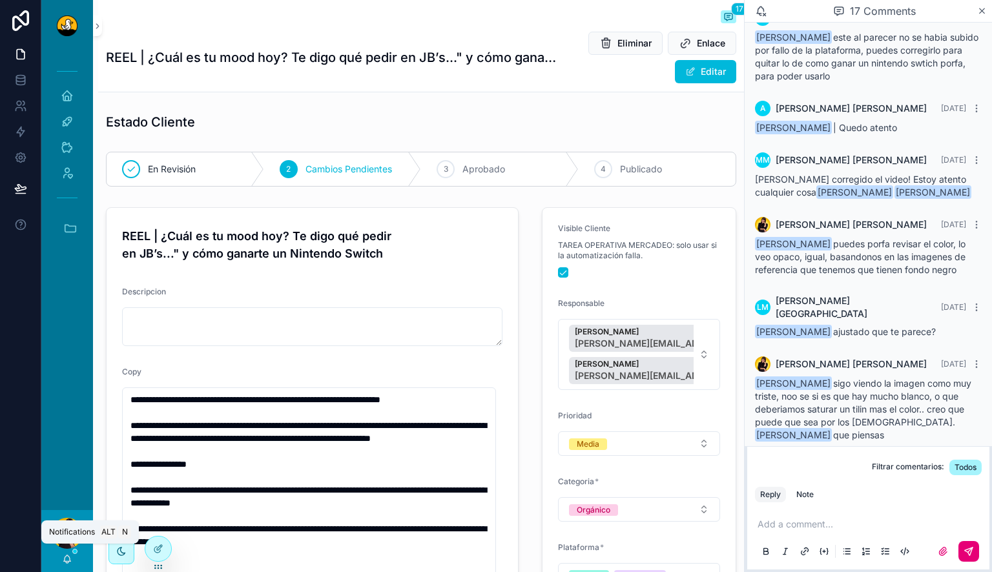
click at [70, 561] on icon "scrollable content" at bounding box center [67, 559] width 10 height 10
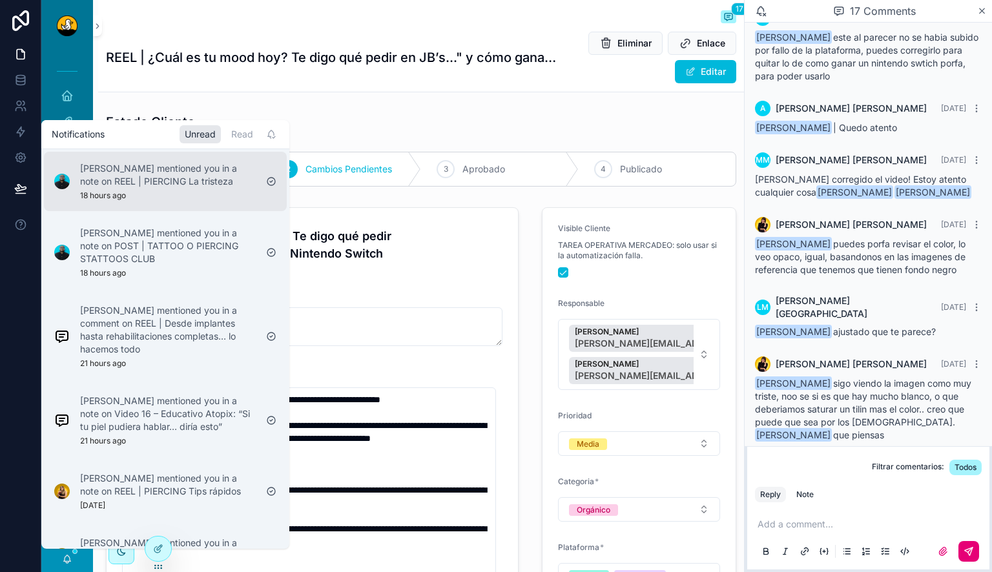
click at [188, 185] on p "[PERSON_NAME] mentioned you in a note on REEL | PIERCING La tristeza" at bounding box center [168, 175] width 176 height 26
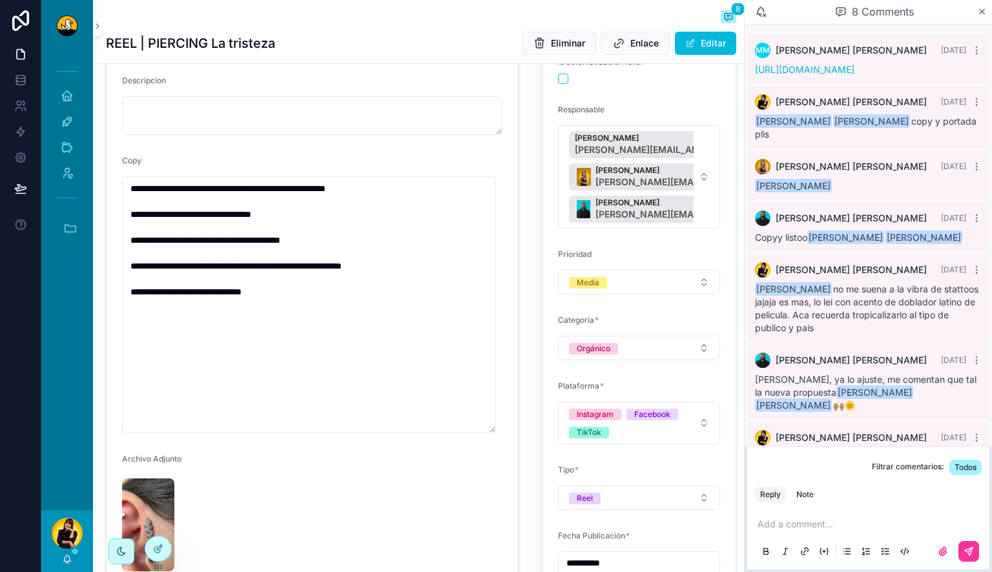
click at [780, 525] on p "scrollable content" at bounding box center [871, 524] width 227 height 13
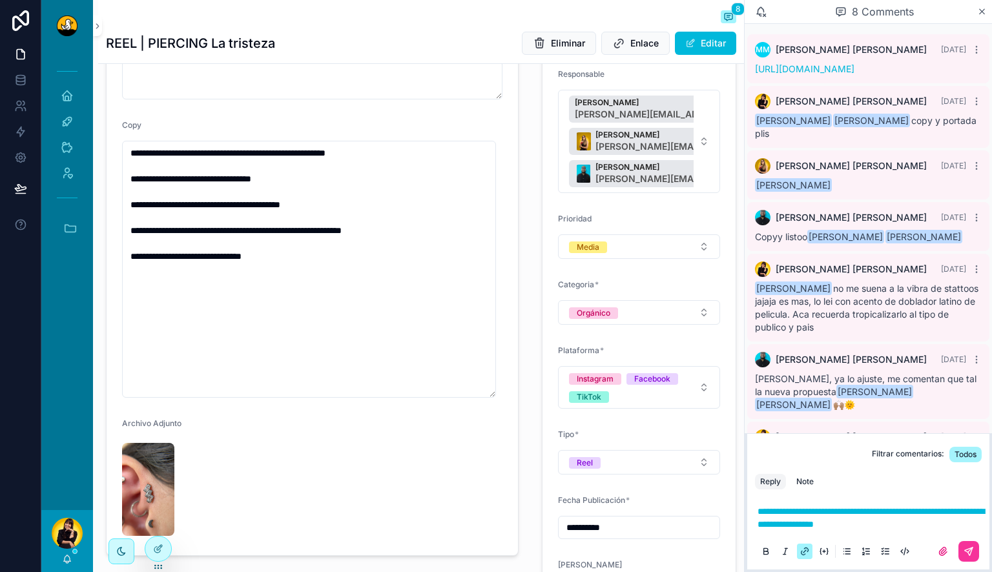
scroll to position [202, 0]
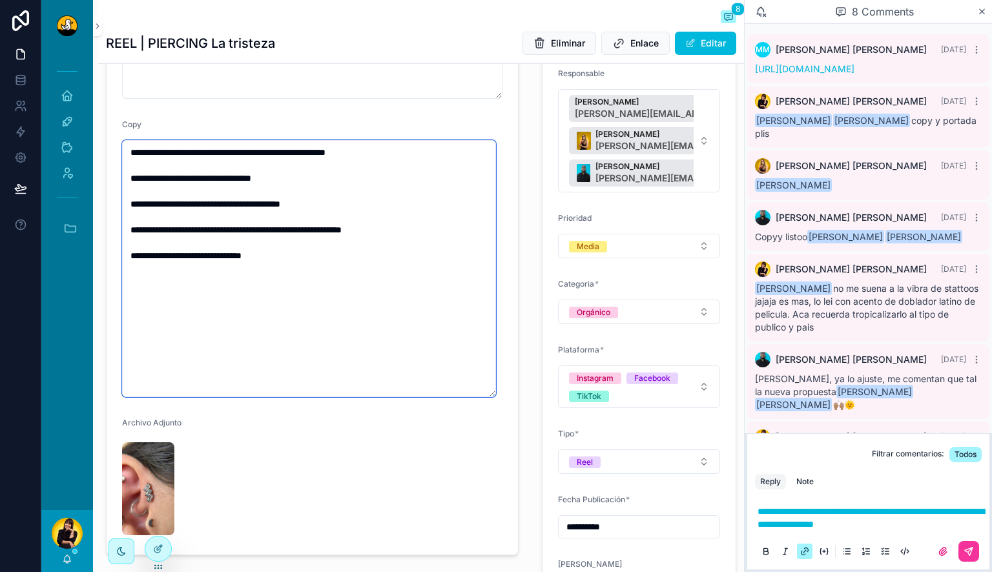
click at [369, 154] on textarea "**********" at bounding box center [309, 268] width 374 height 257
type textarea "**********"
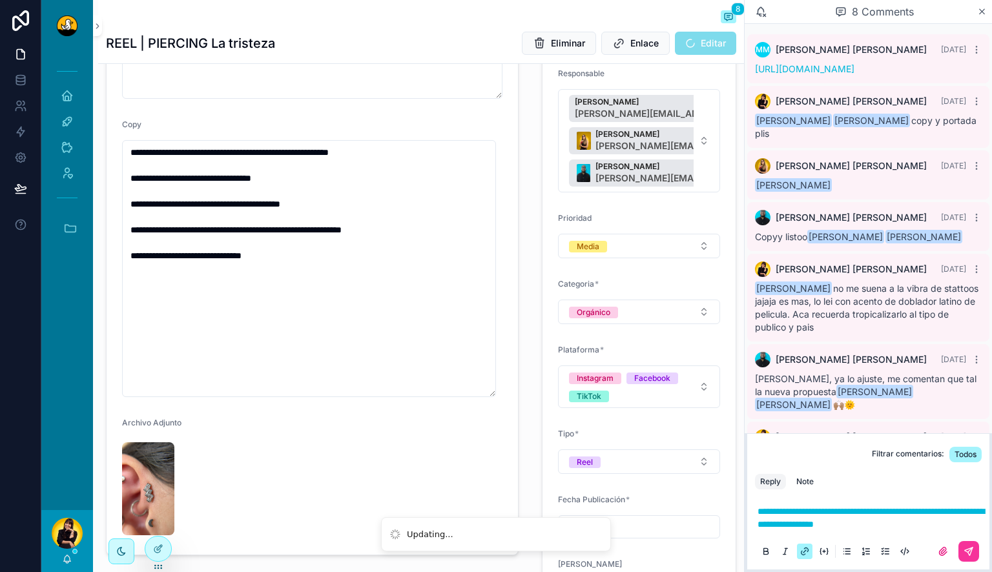
click at [512, 190] on div "**********" at bounding box center [312, 266] width 413 height 578
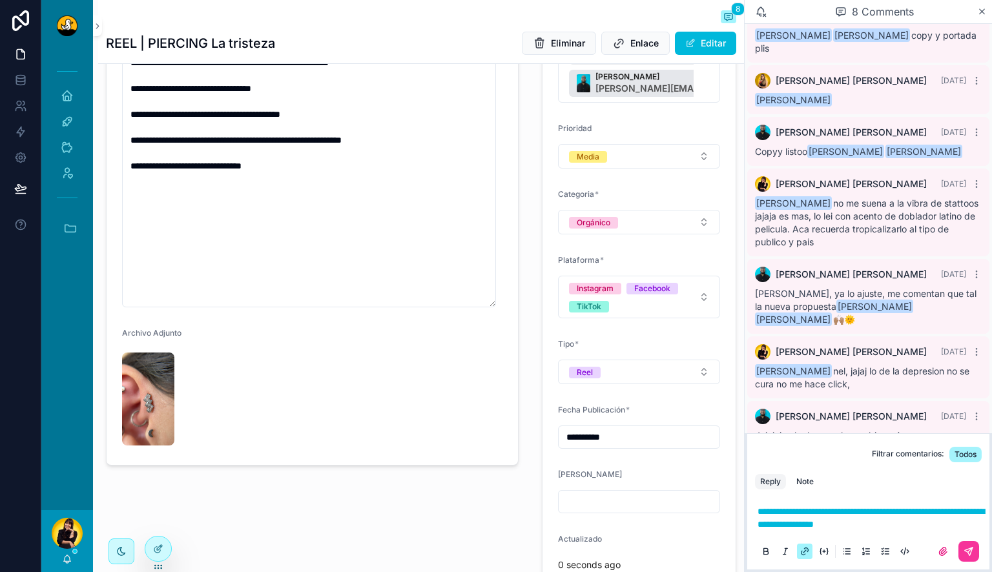
scroll to position [90, 0]
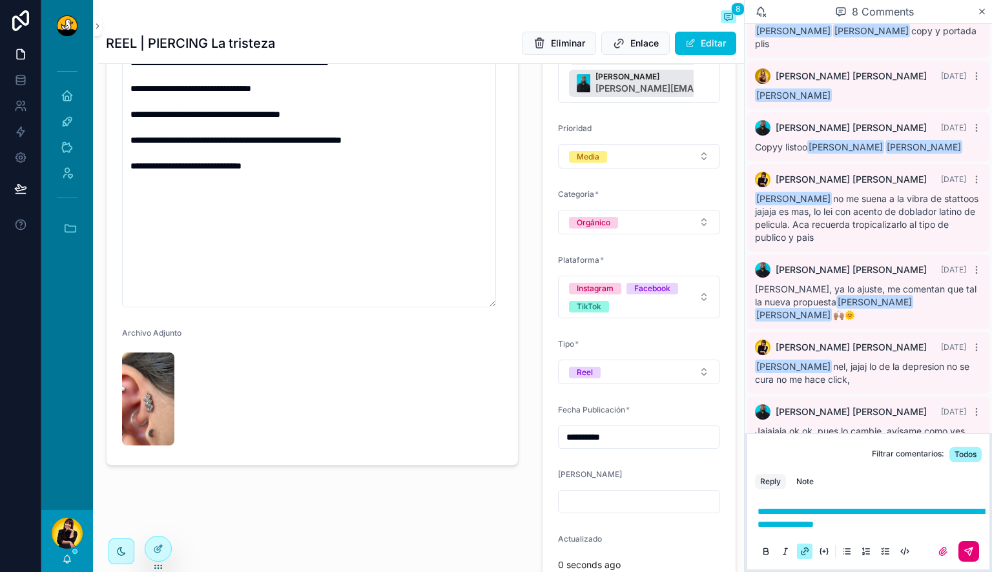
click at [966, 550] on icon "scrollable content" at bounding box center [969, 551] width 10 height 10
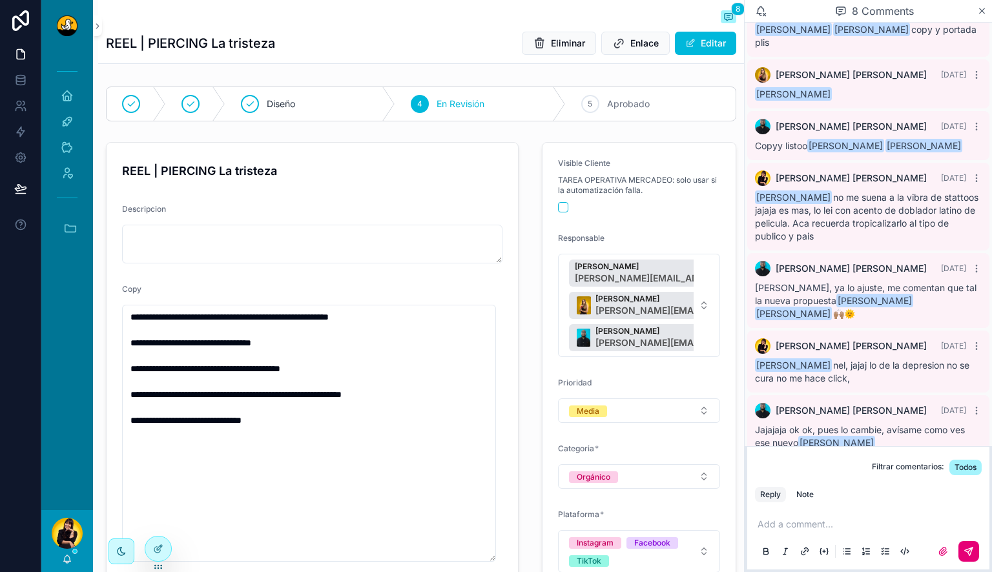
scroll to position [0, 0]
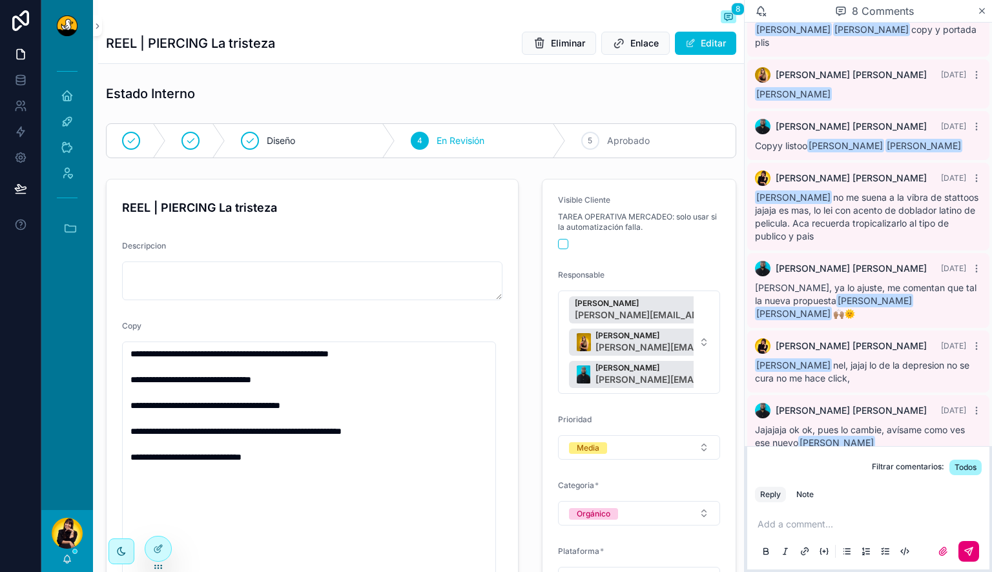
click at [616, 136] on span "Aprobado" at bounding box center [628, 140] width 43 height 13
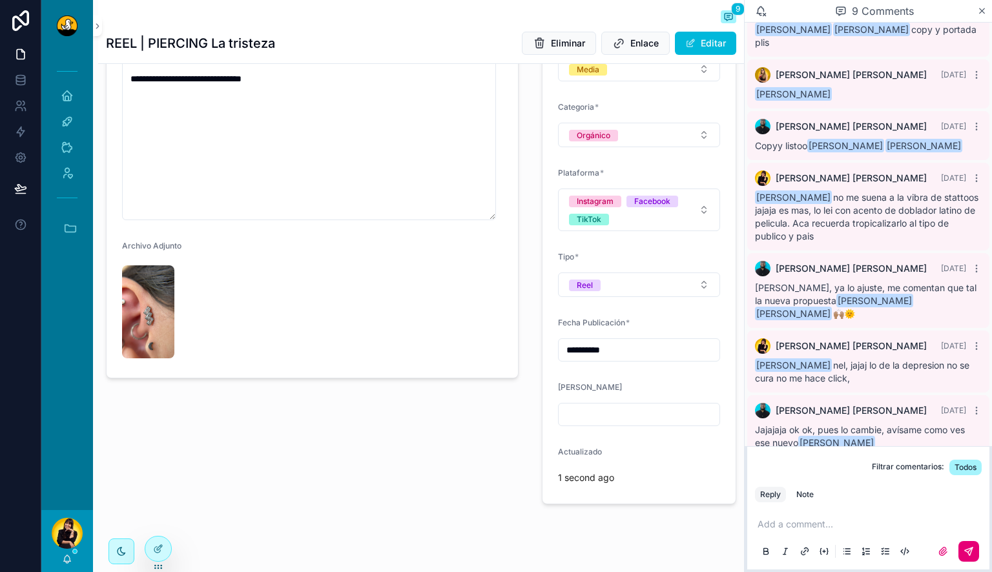
scroll to position [181, 0]
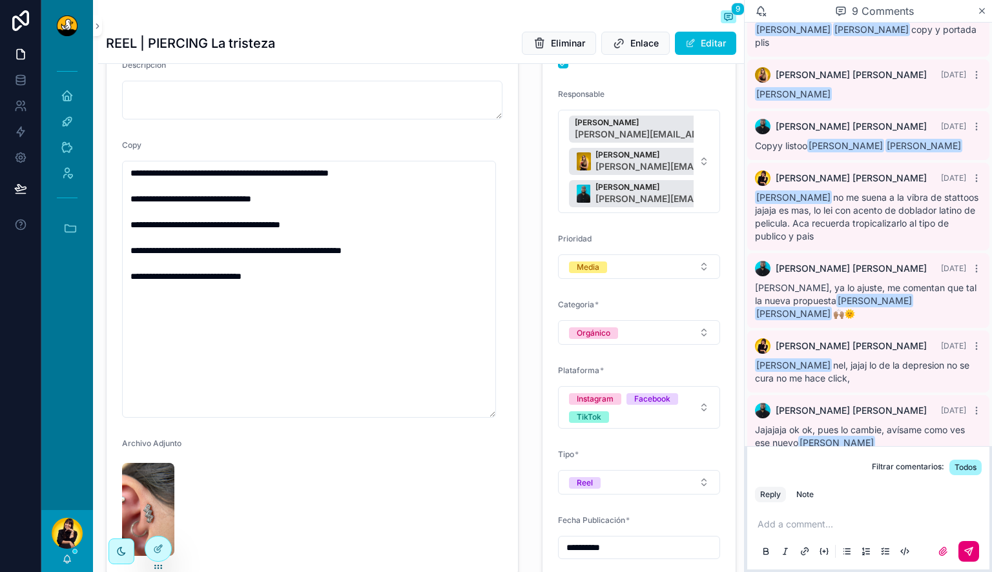
type input "**********"
